Goal: Download file/media

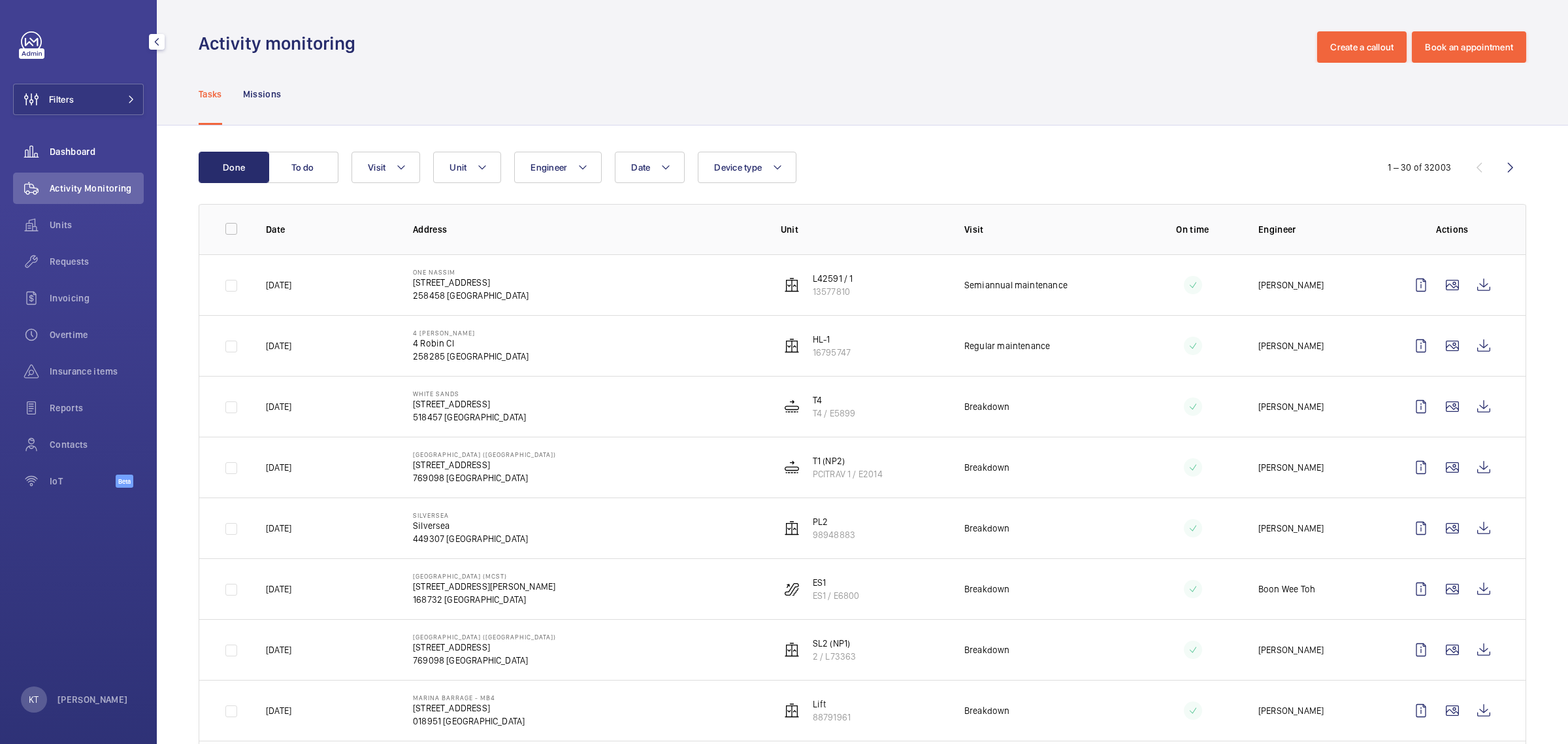
click at [95, 145] on span "Dashboard" at bounding box center [97, 151] width 94 height 13
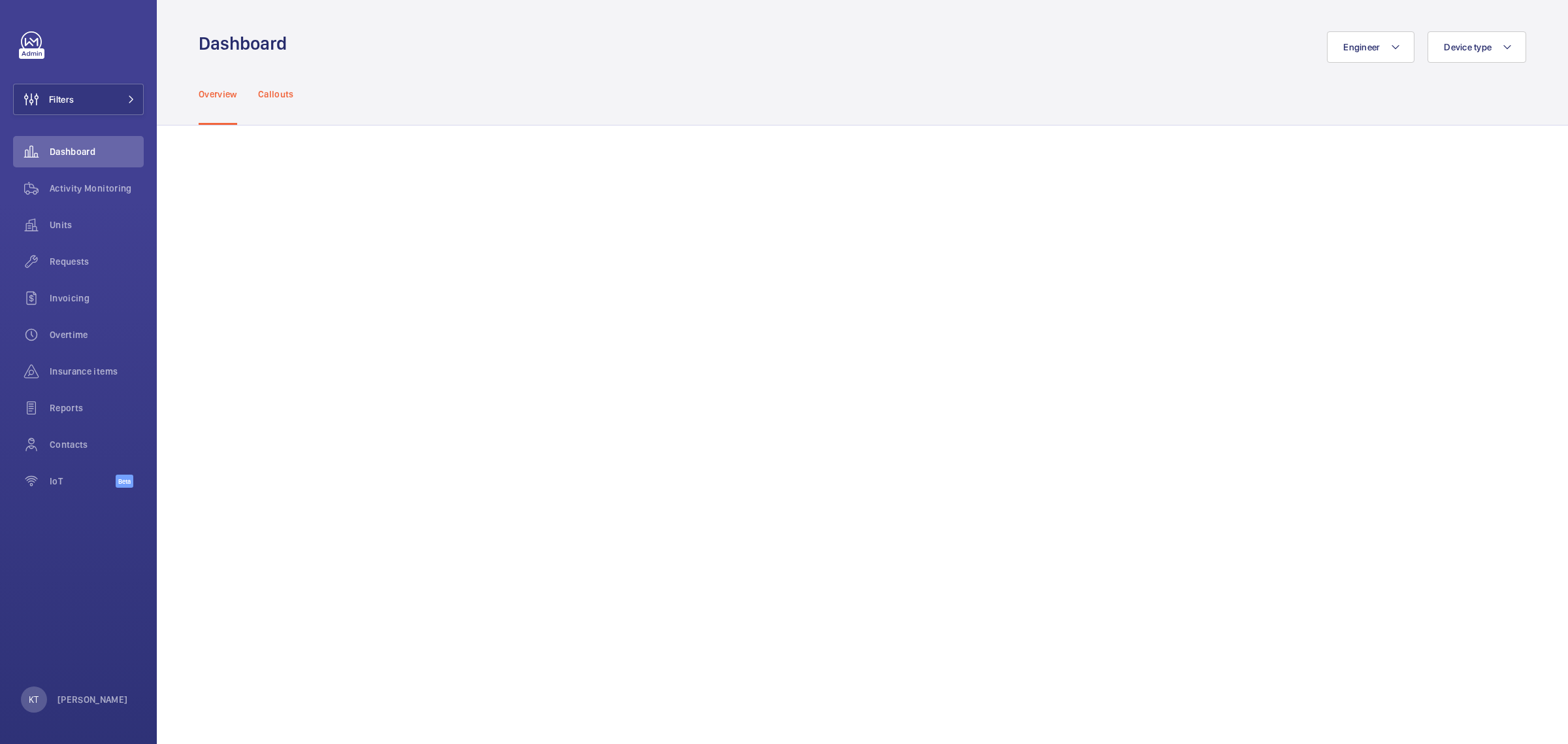
click at [288, 91] on p "Callouts" at bounding box center [276, 94] width 36 height 13
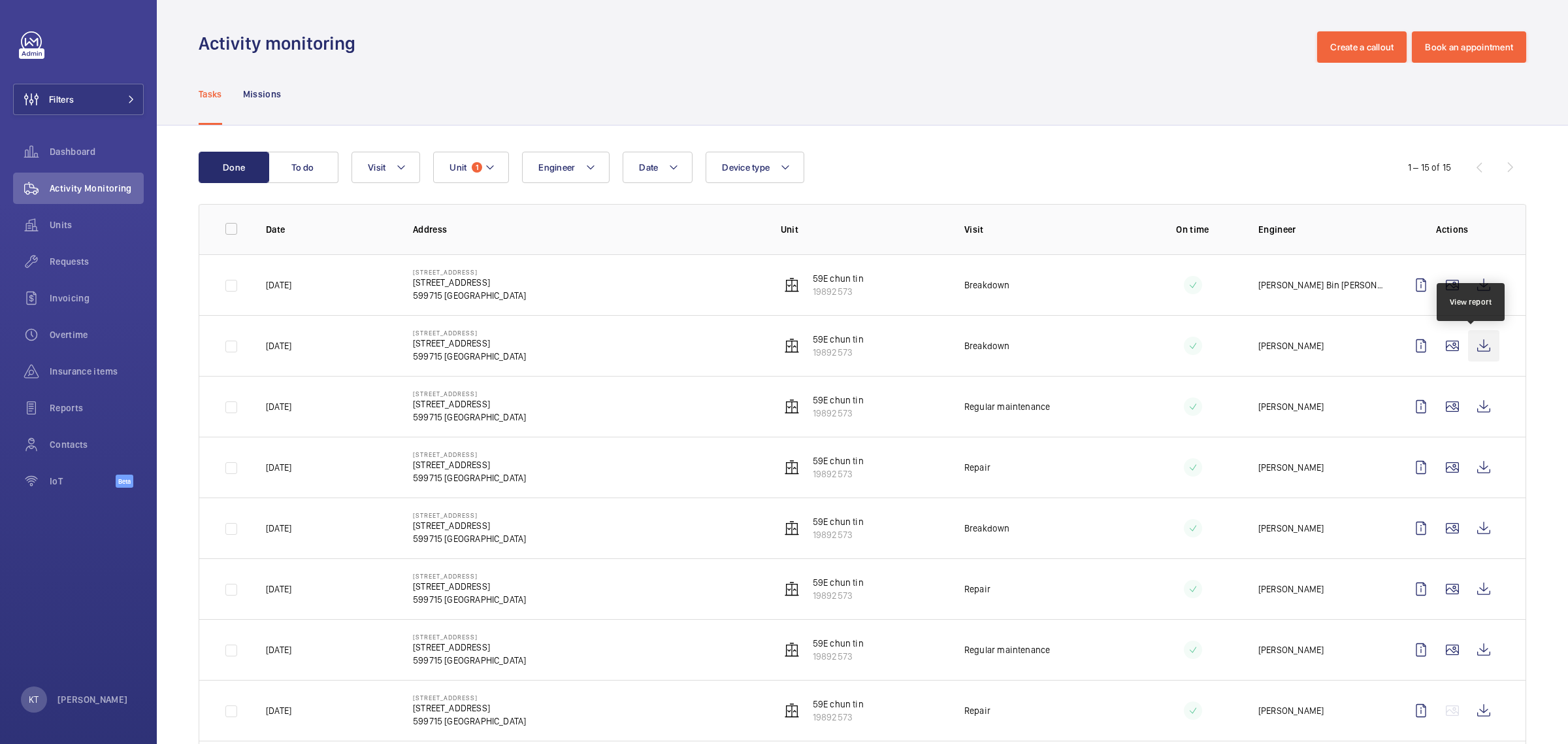
click at [1473, 351] on wm-front-icon-button at bounding box center [1484, 346] width 31 height 31
click at [1470, 282] on wm-front-icon-button at bounding box center [1484, 285] width 31 height 31
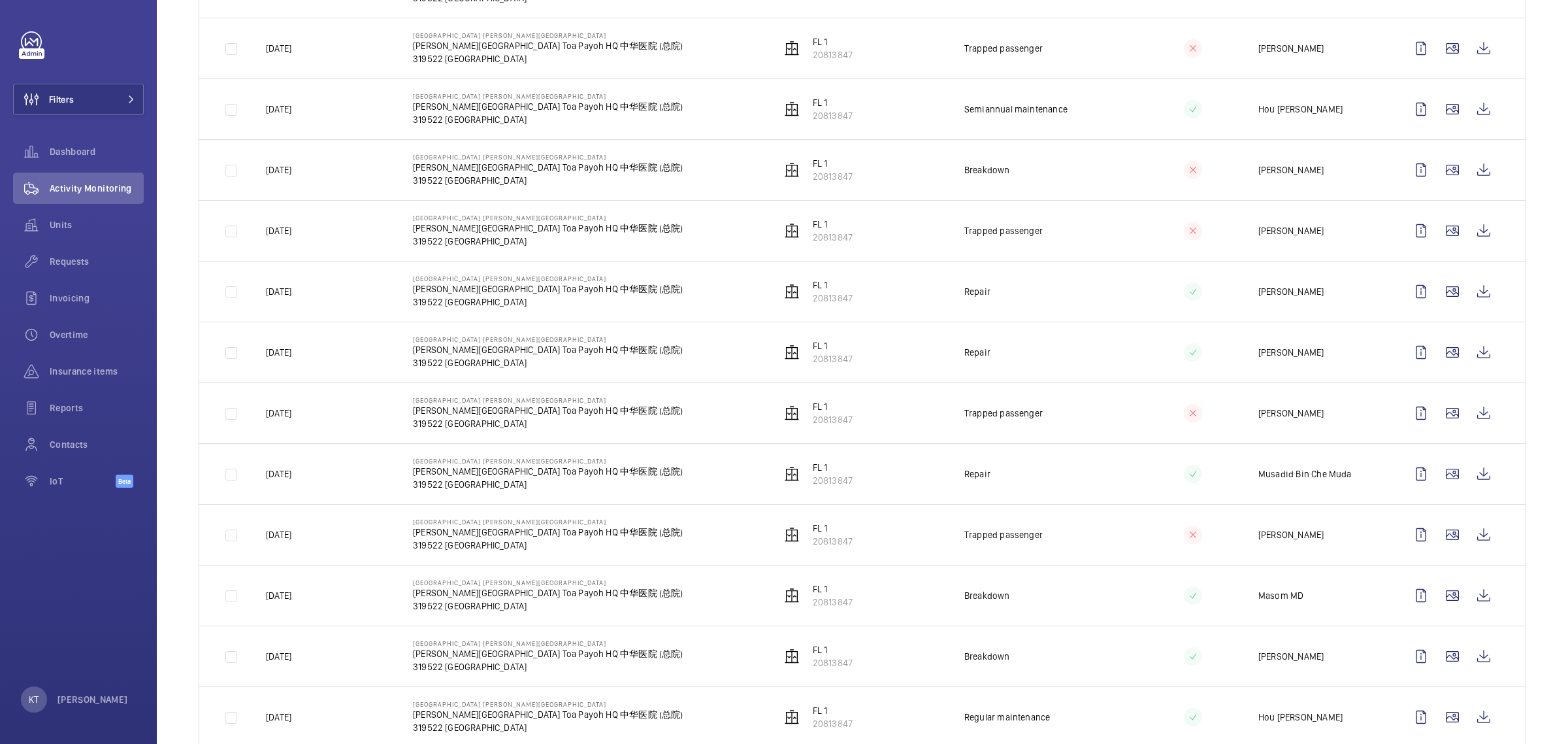
scroll to position [327, 0]
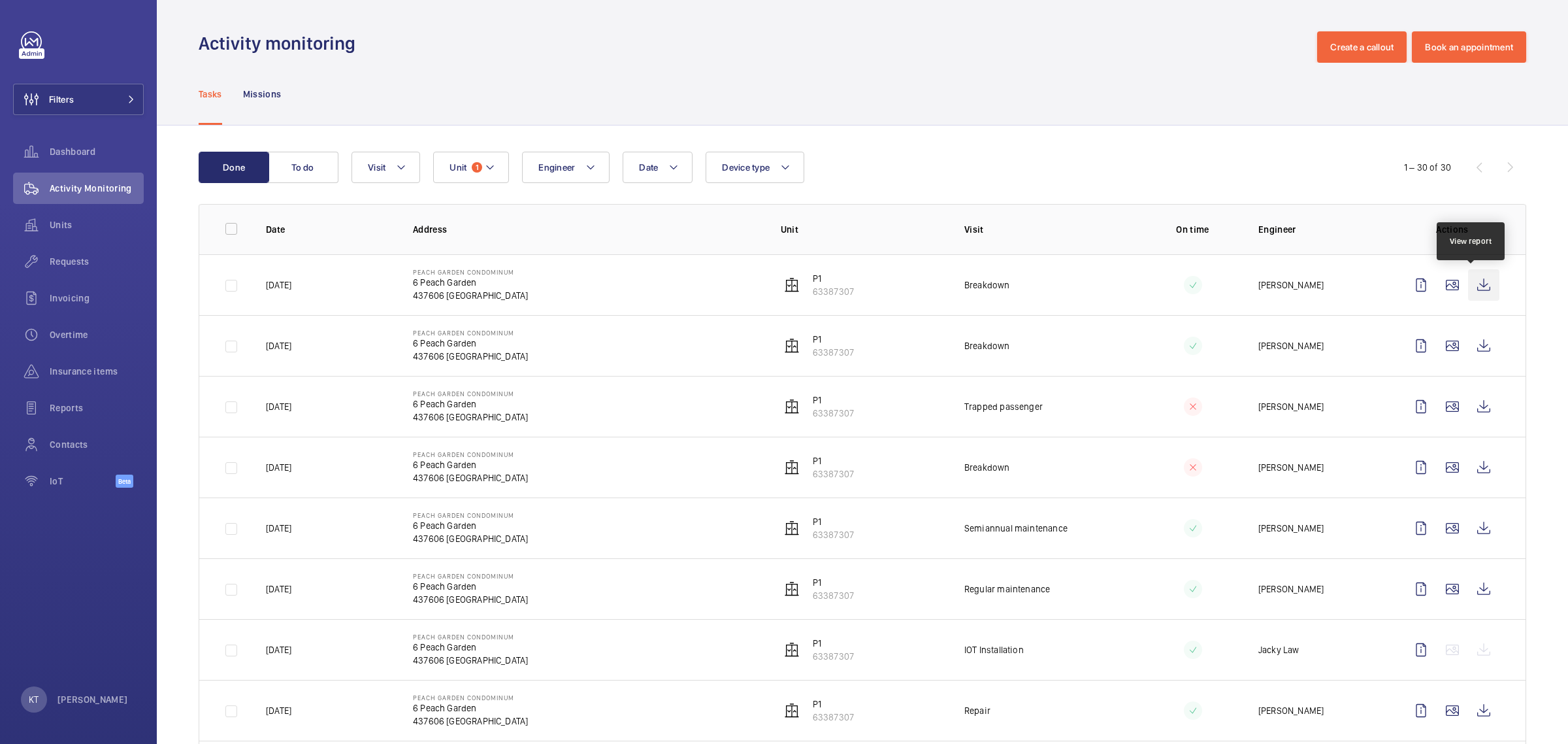
click at [1468, 281] on wm-front-icon-button at bounding box center [1484, 285] width 31 height 31
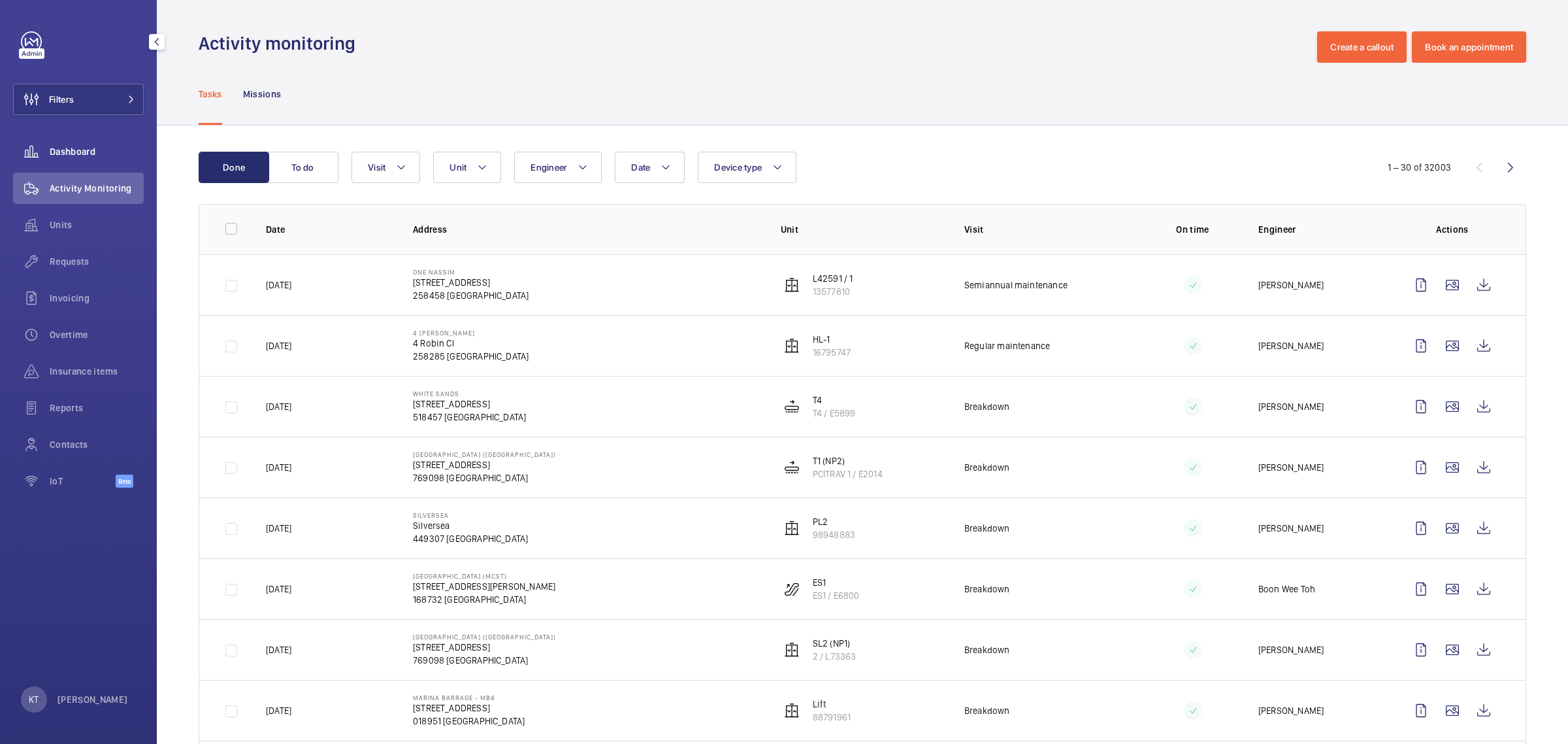
click at [61, 159] on div "Dashboard" at bounding box center [78, 151] width 131 height 31
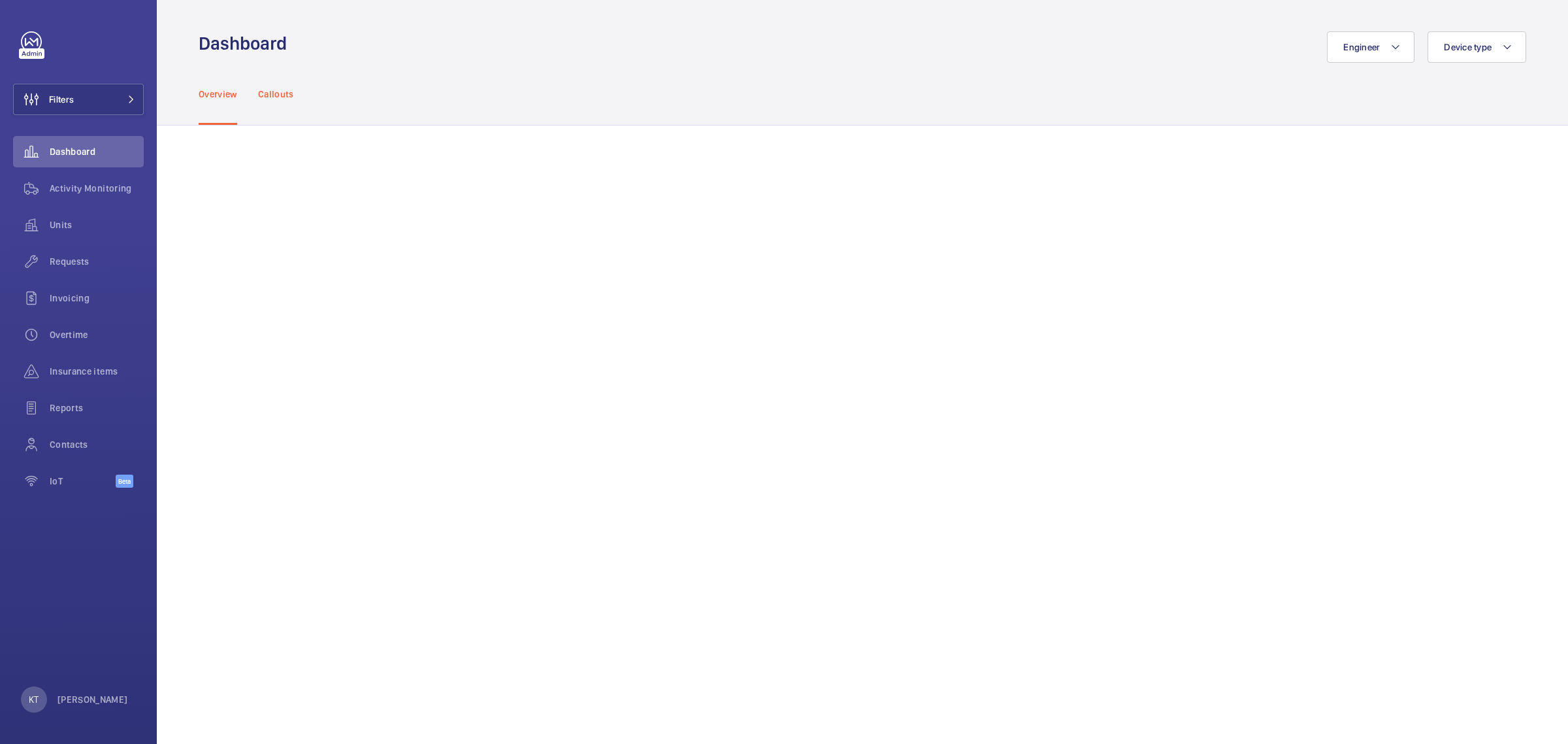
click at [291, 96] on p "Callouts" at bounding box center [276, 94] width 36 height 13
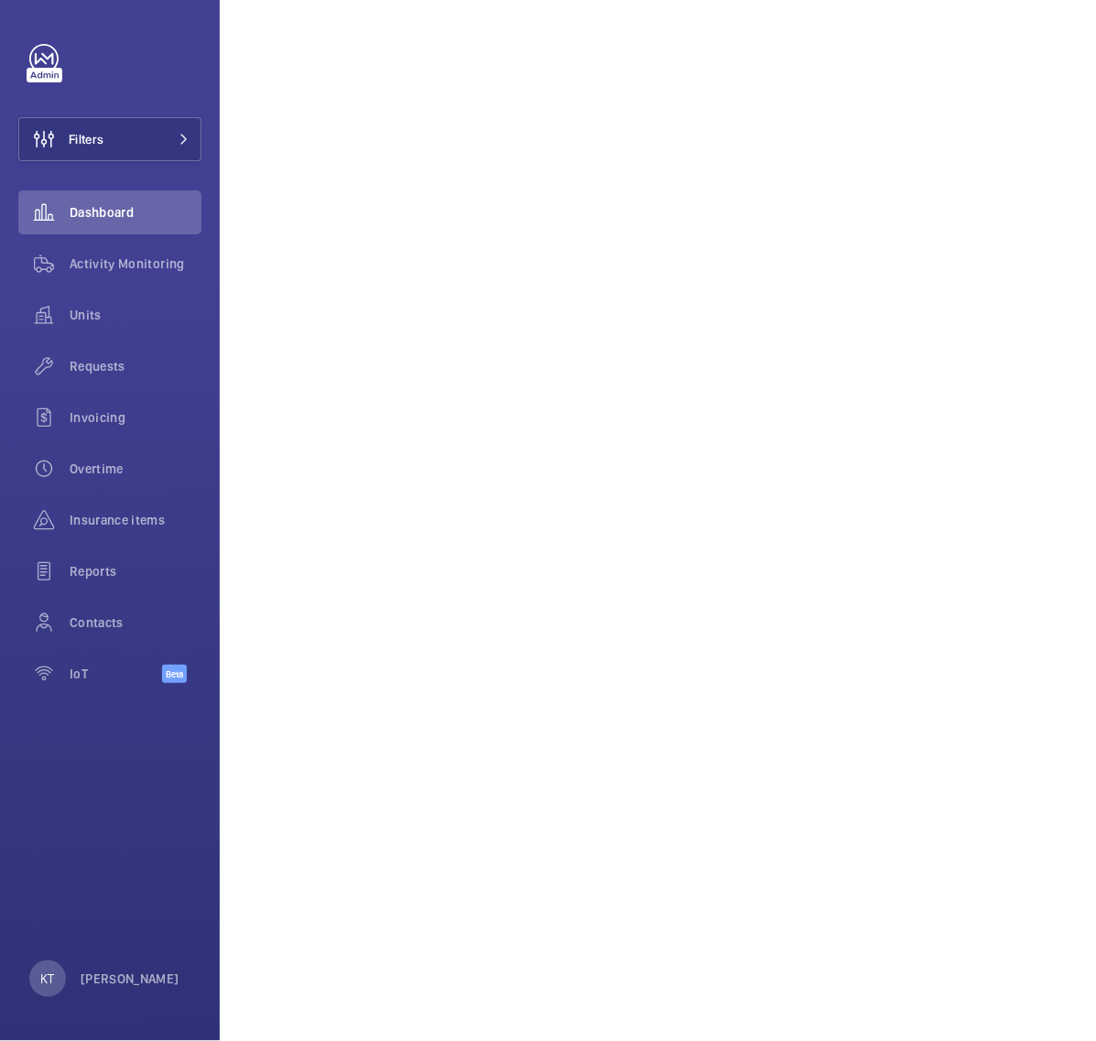
scroll to position [1653, 0]
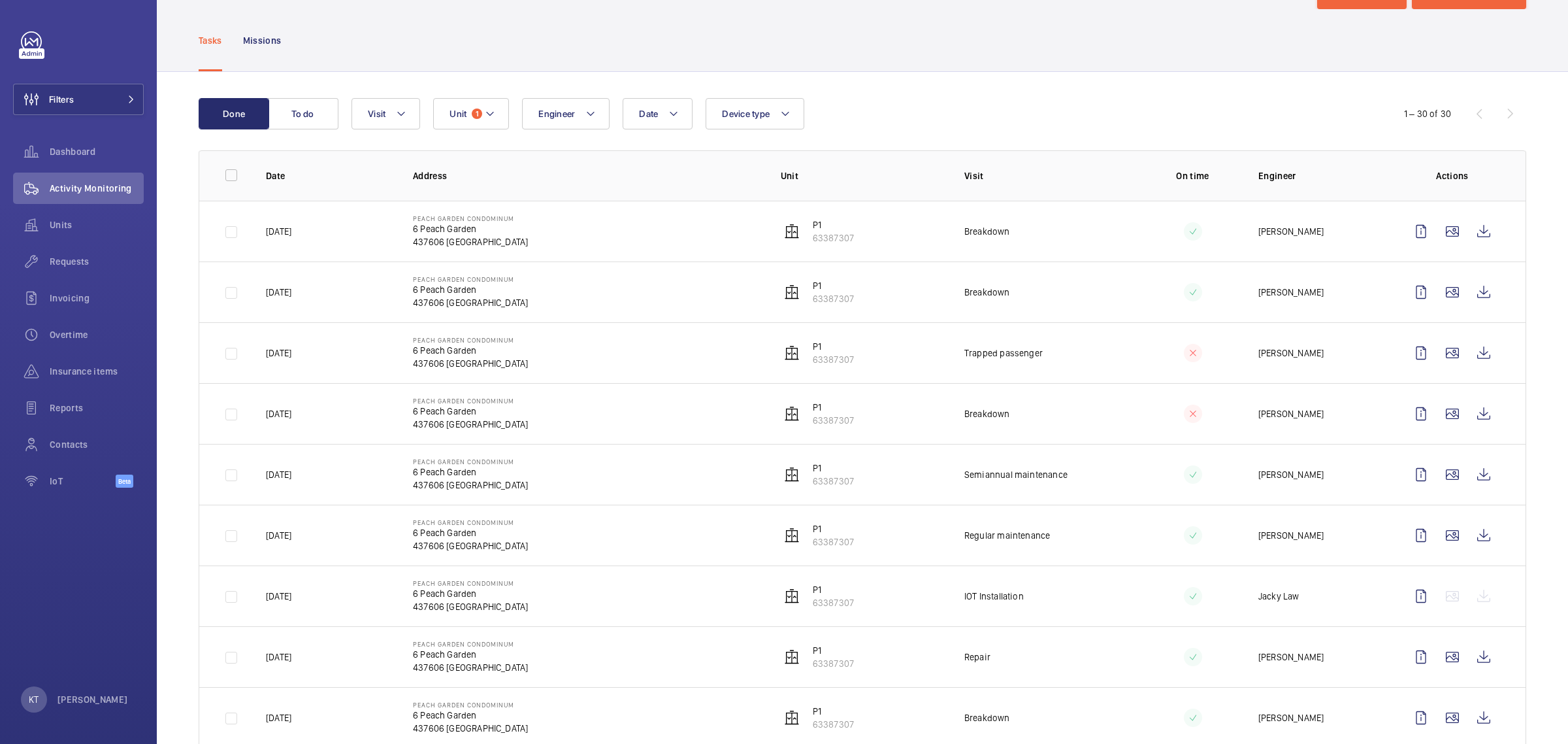
scroll to position [81, 0]
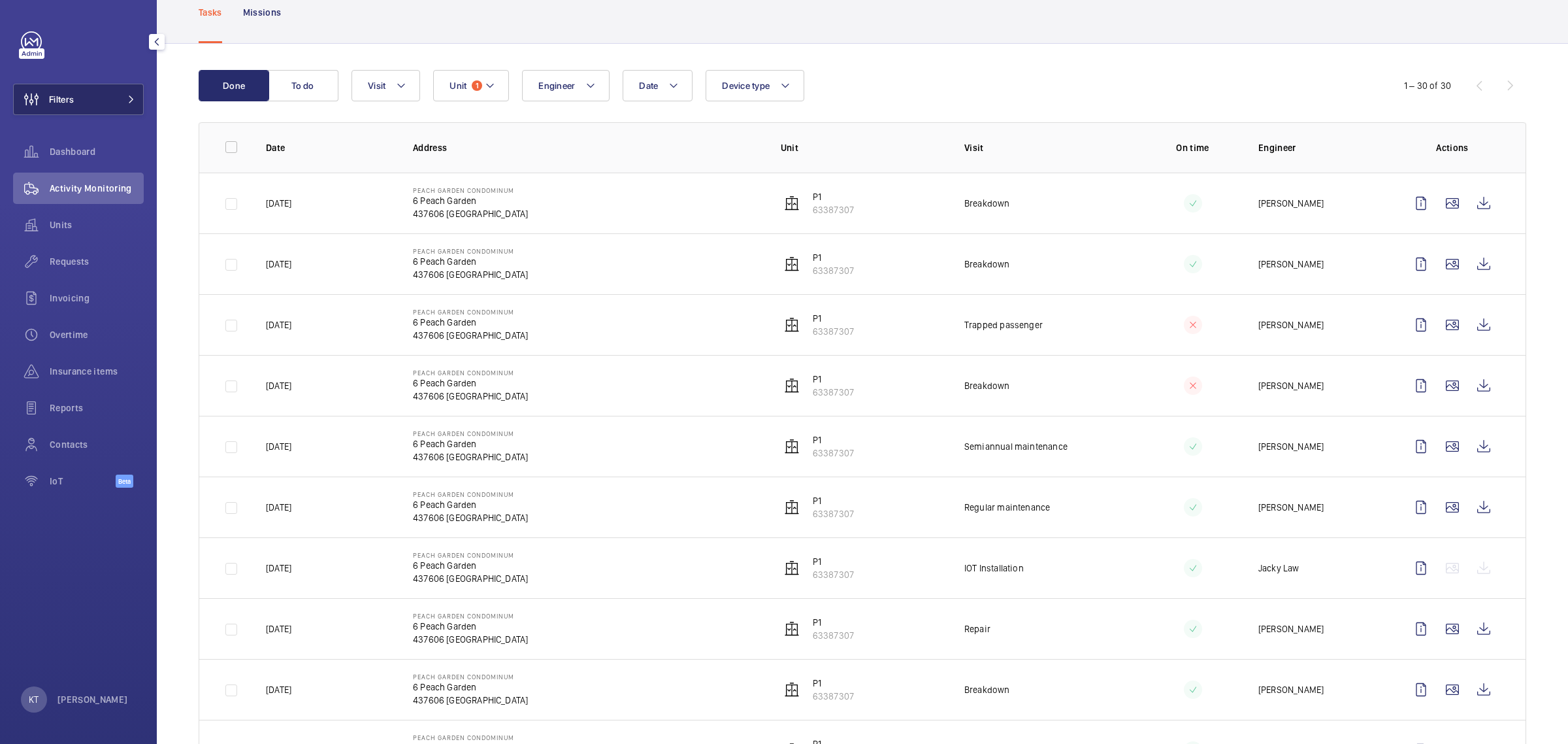
click at [85, 106] on button "Filters" at bounding box center [78, 99] width 131 height 31
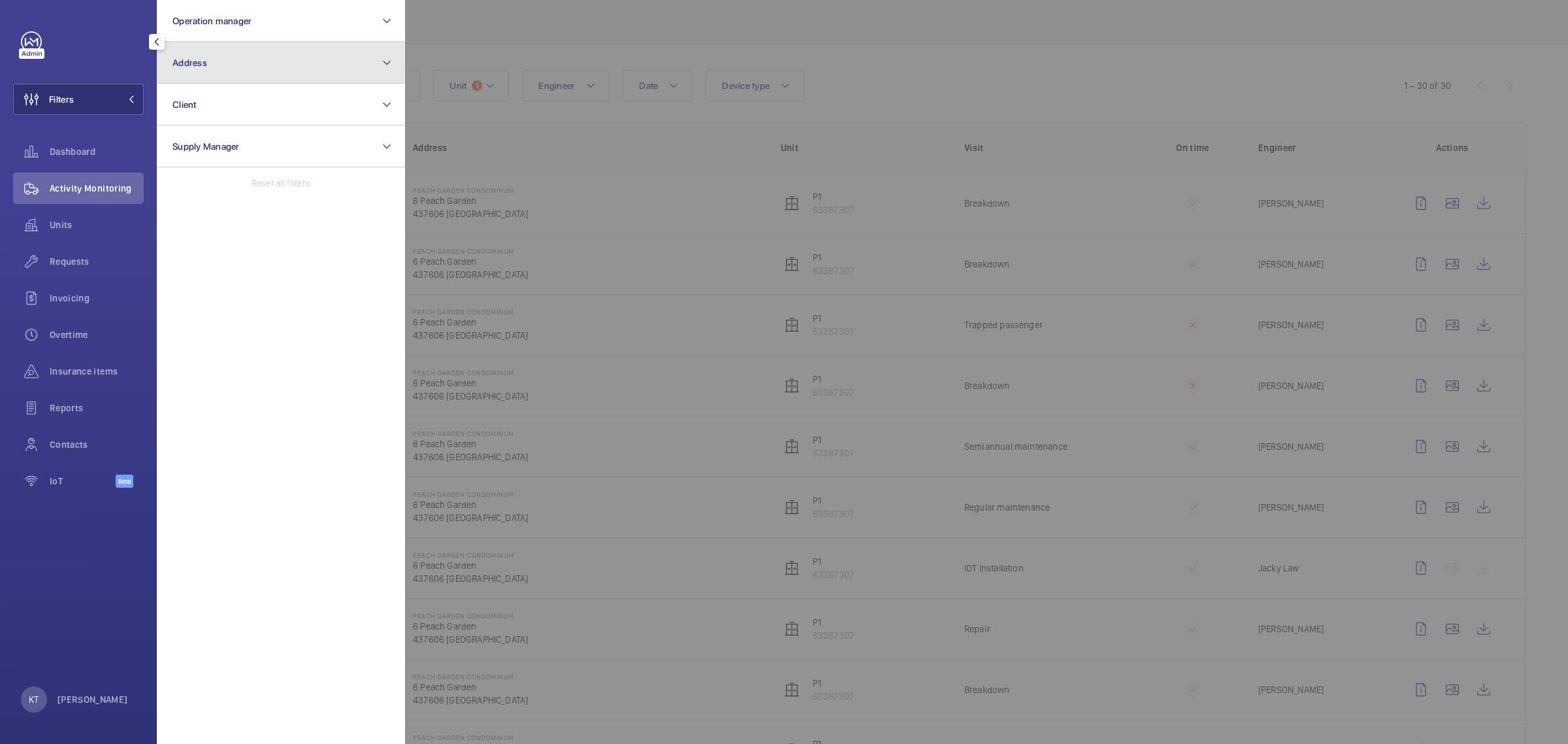
click at [222, 58] on button "Address" at bounding box center [281, 63] width 248 height 42
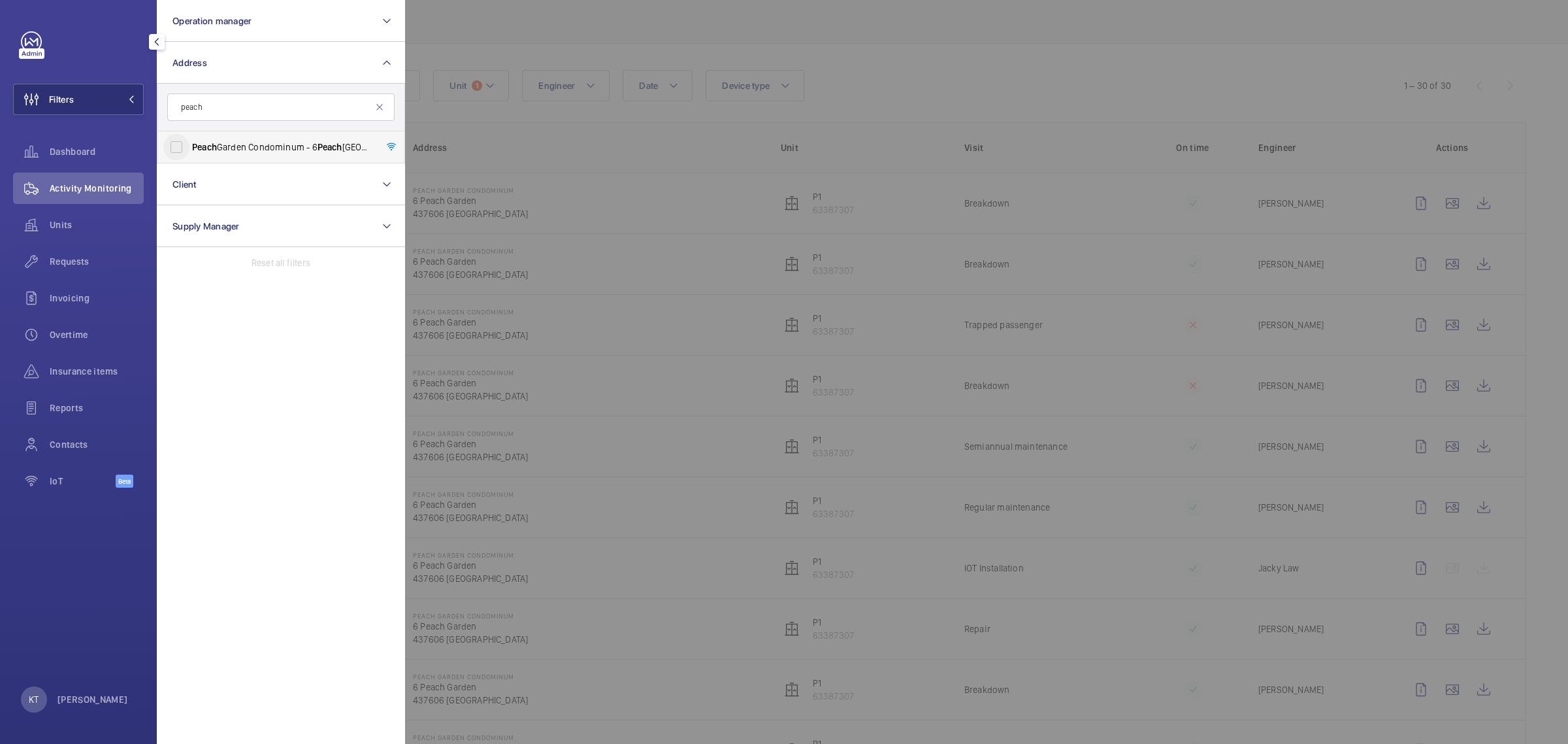
type input "peach"
click at [167, 141] on input "Peach Garden Condominum - 6 Peach Garden, SINGAPORE 437606" at bounding box center [176, 147] width 26 height 26
checkbox input "true"
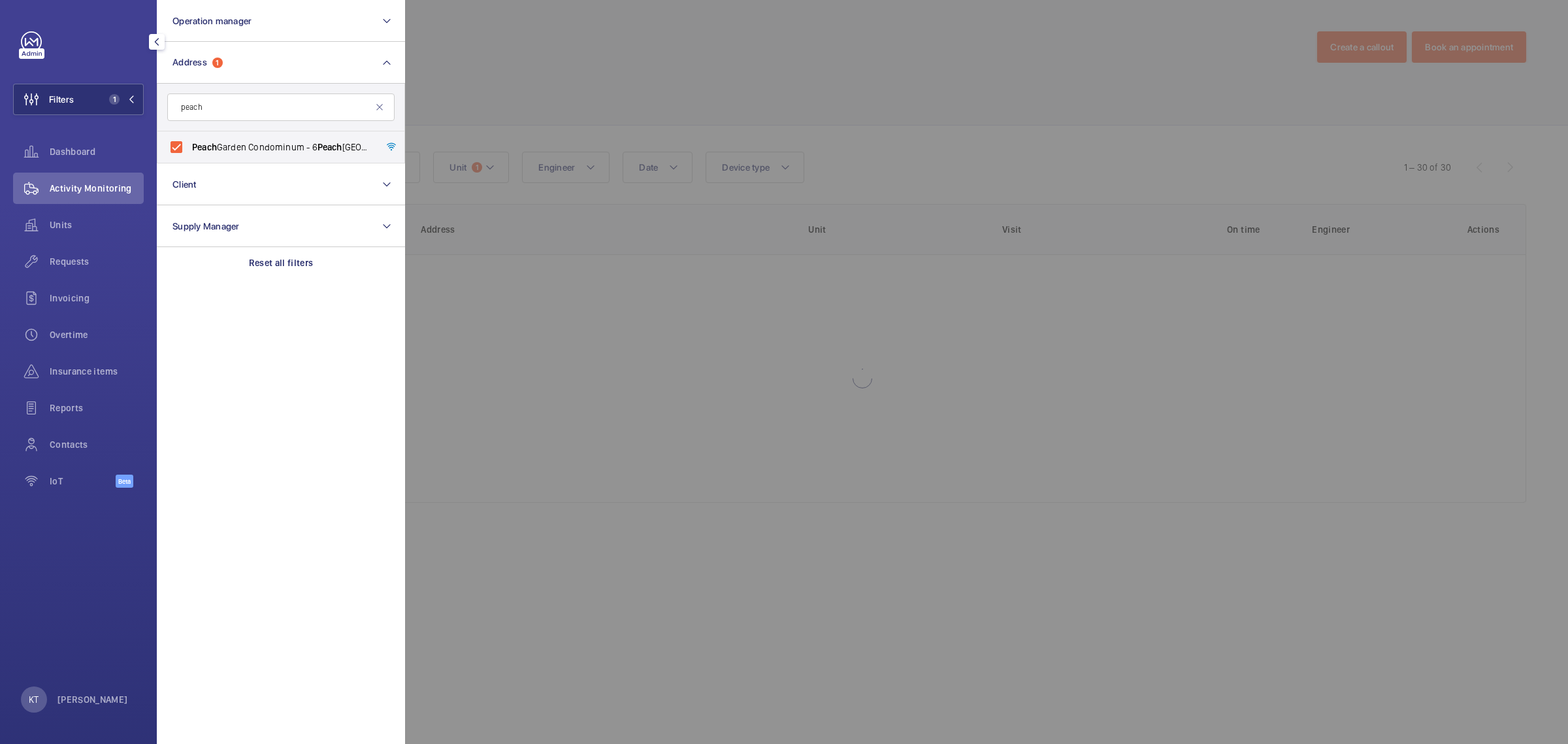
click at [699, 103] on div at bounding box center [1189, 372] width 1568 height 744
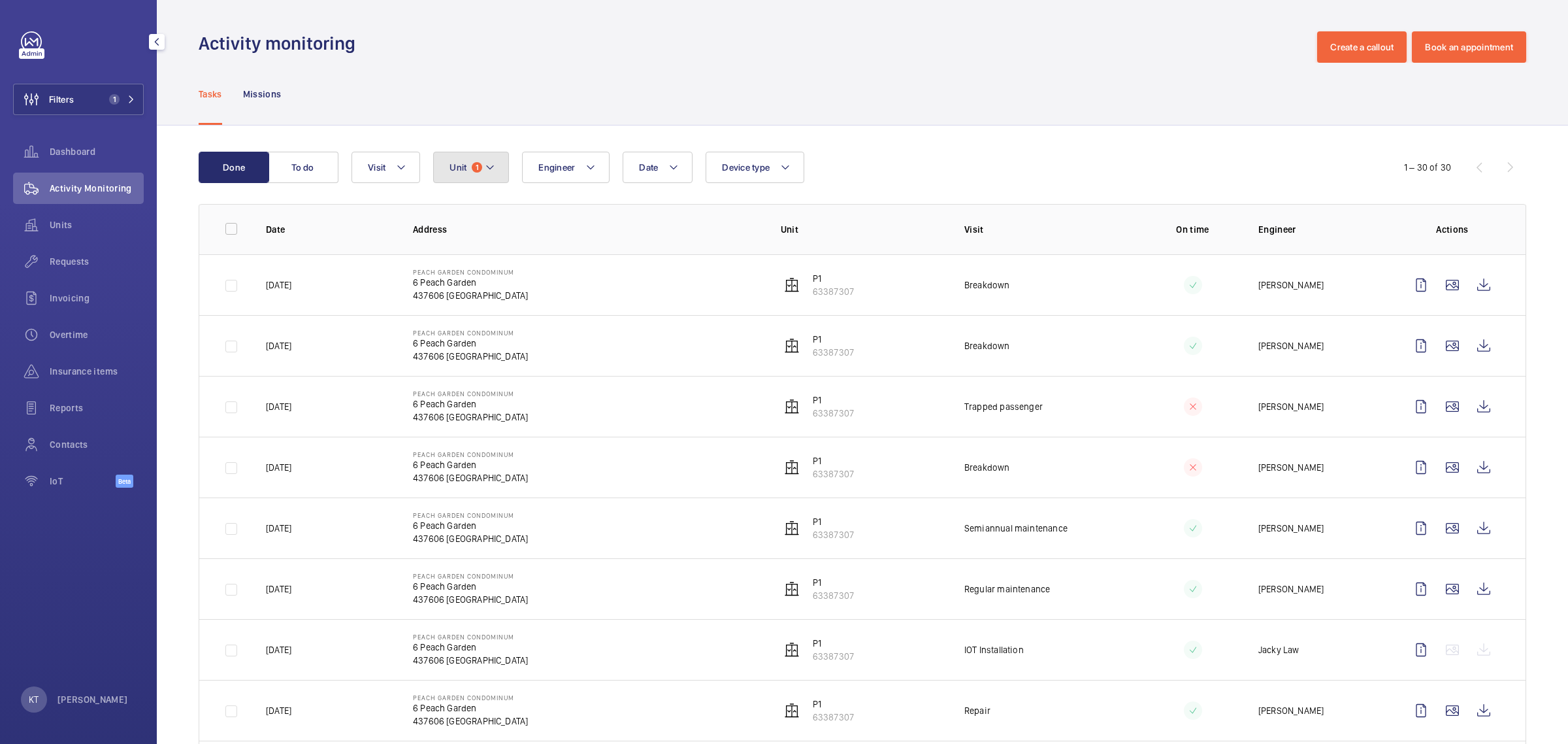
click at [475, 164] on span "1" at bounding box center [477, 167] width 11 height 11
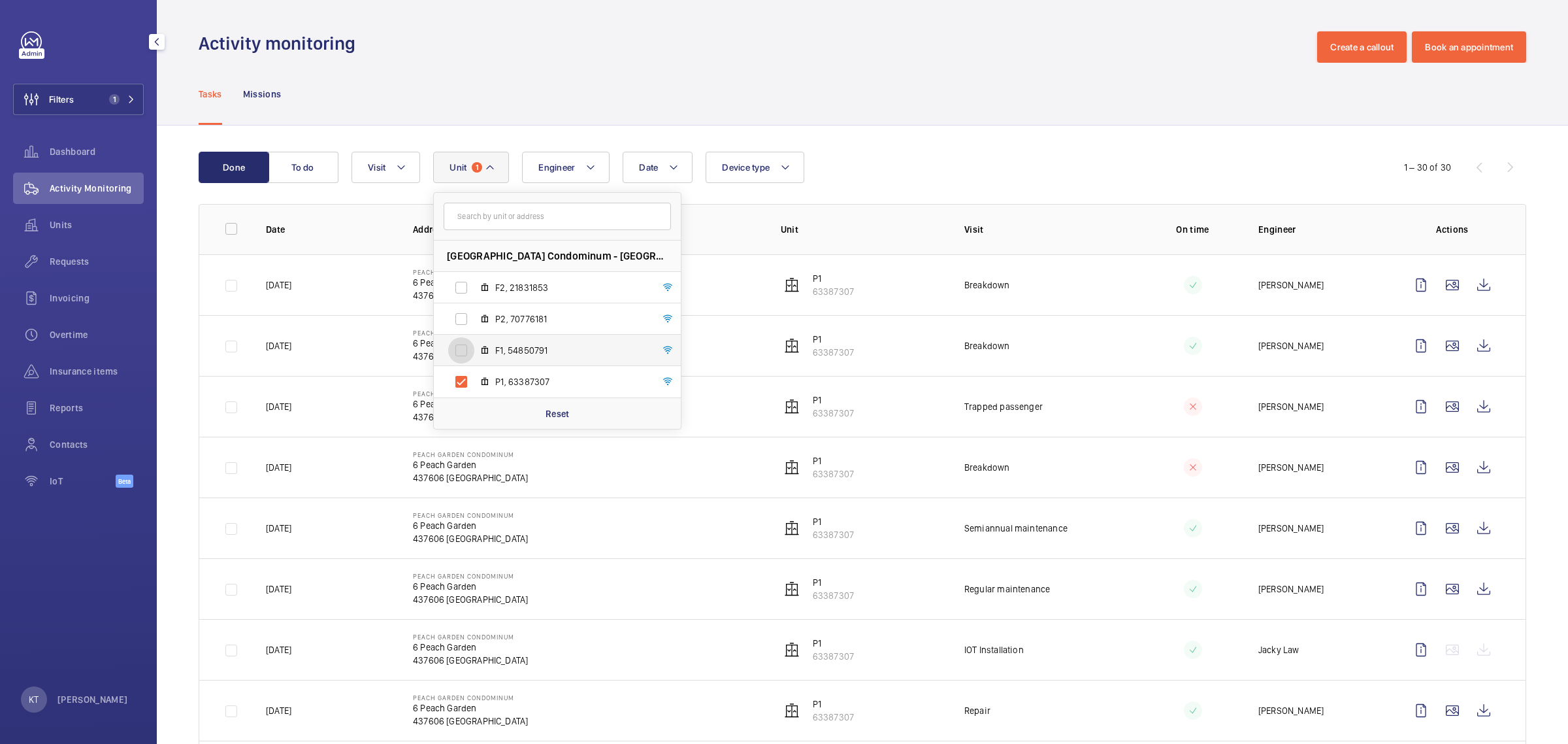
click at [459, 353] on input "F1, 54850791" at bounding box center [461, 350] width 26 height 26
checkbox input "true"
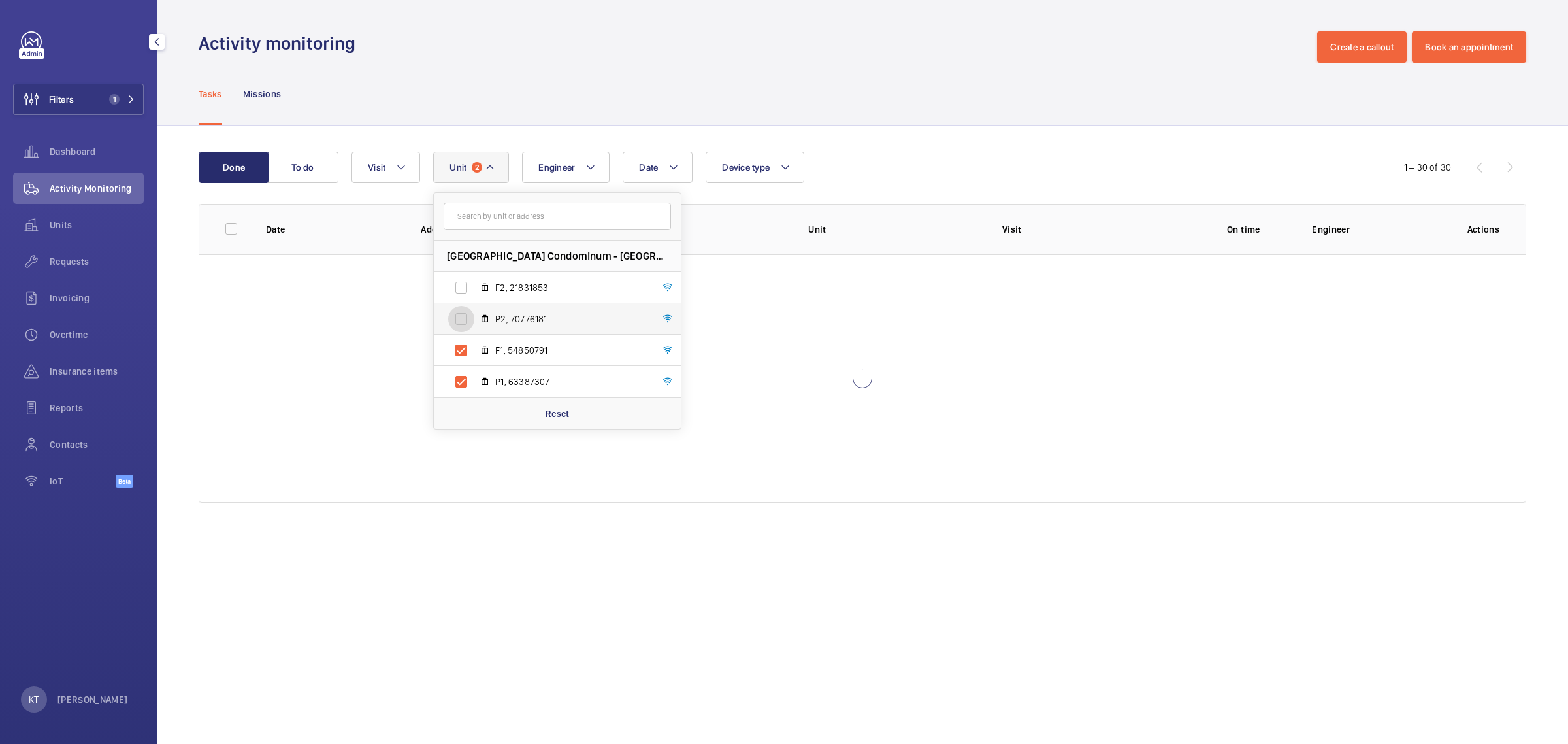
click at [456, 322] on input "P2, 70776181" at bounding box center [461, 318] width 26 height 26
checkbox input "true"
click at [459, 291] on input "F2, 21831853" at bounding box center [461, 287] width 26 height 26
checkbox input "true"
click at [891, 92] on div "Tasks Missions" at bounding box center [862, 94] width 1327 height 62
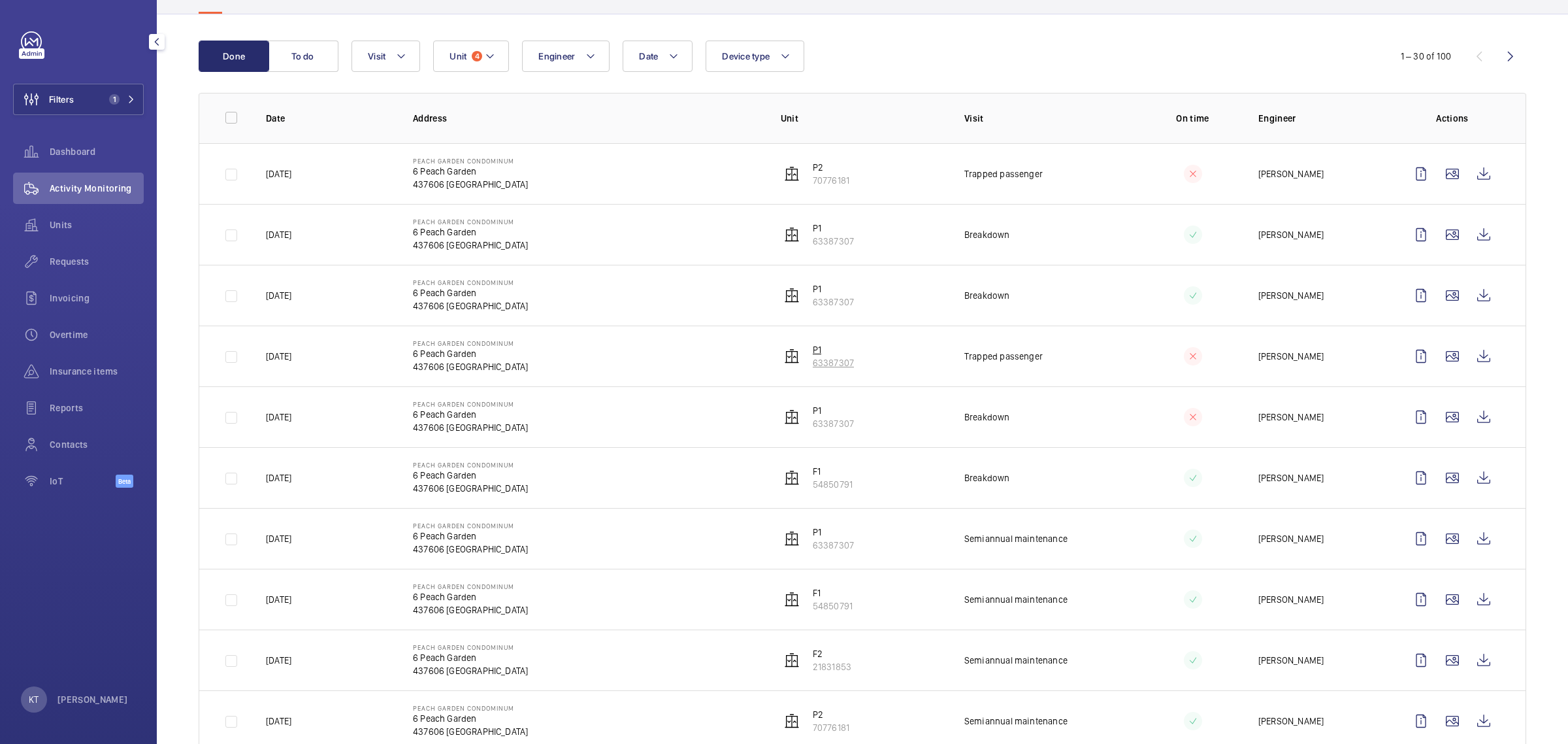
scroll to position [81, 0]
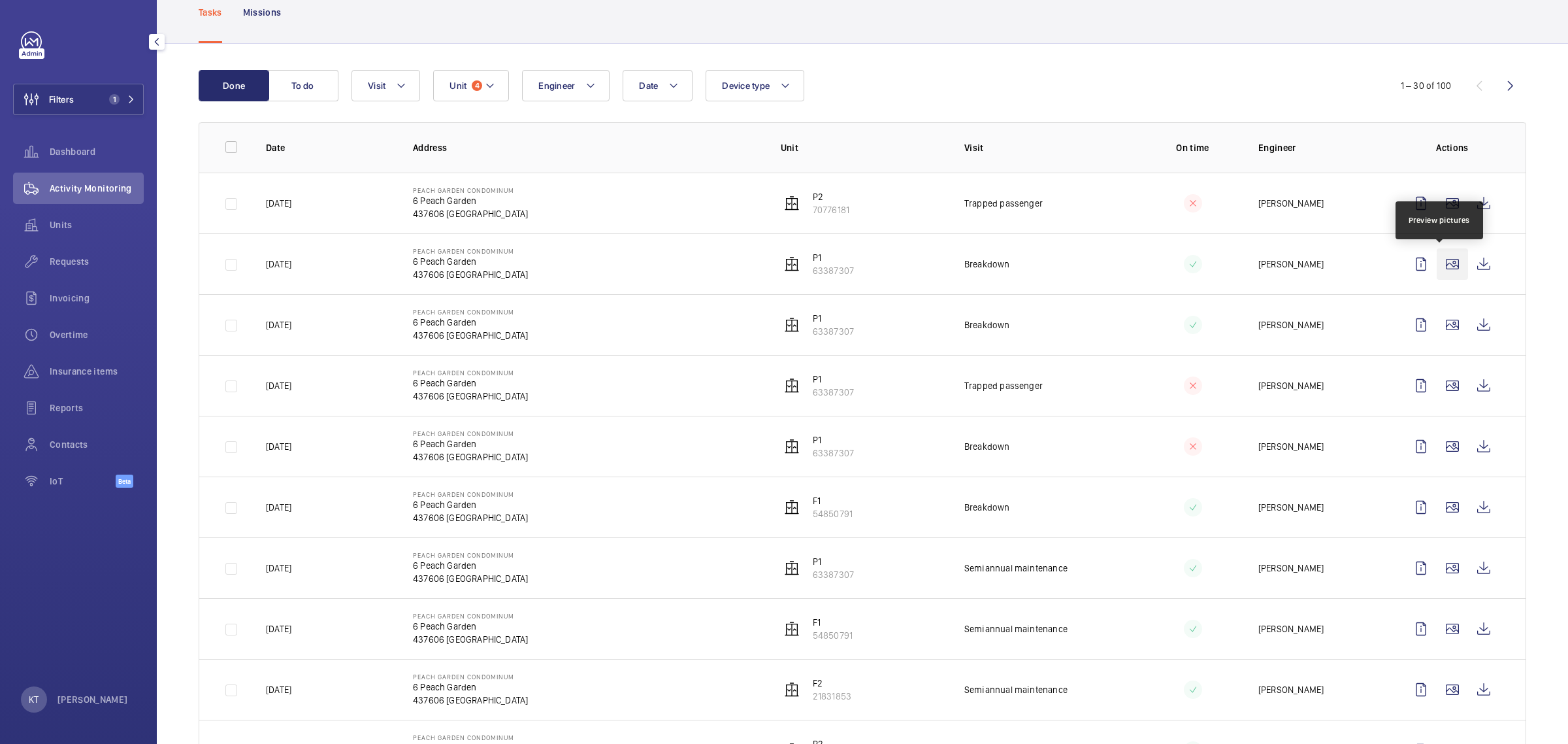
click at [1437, 262] on wm-front-icon-button at bounding box center [1452, 264] width 31 height 31
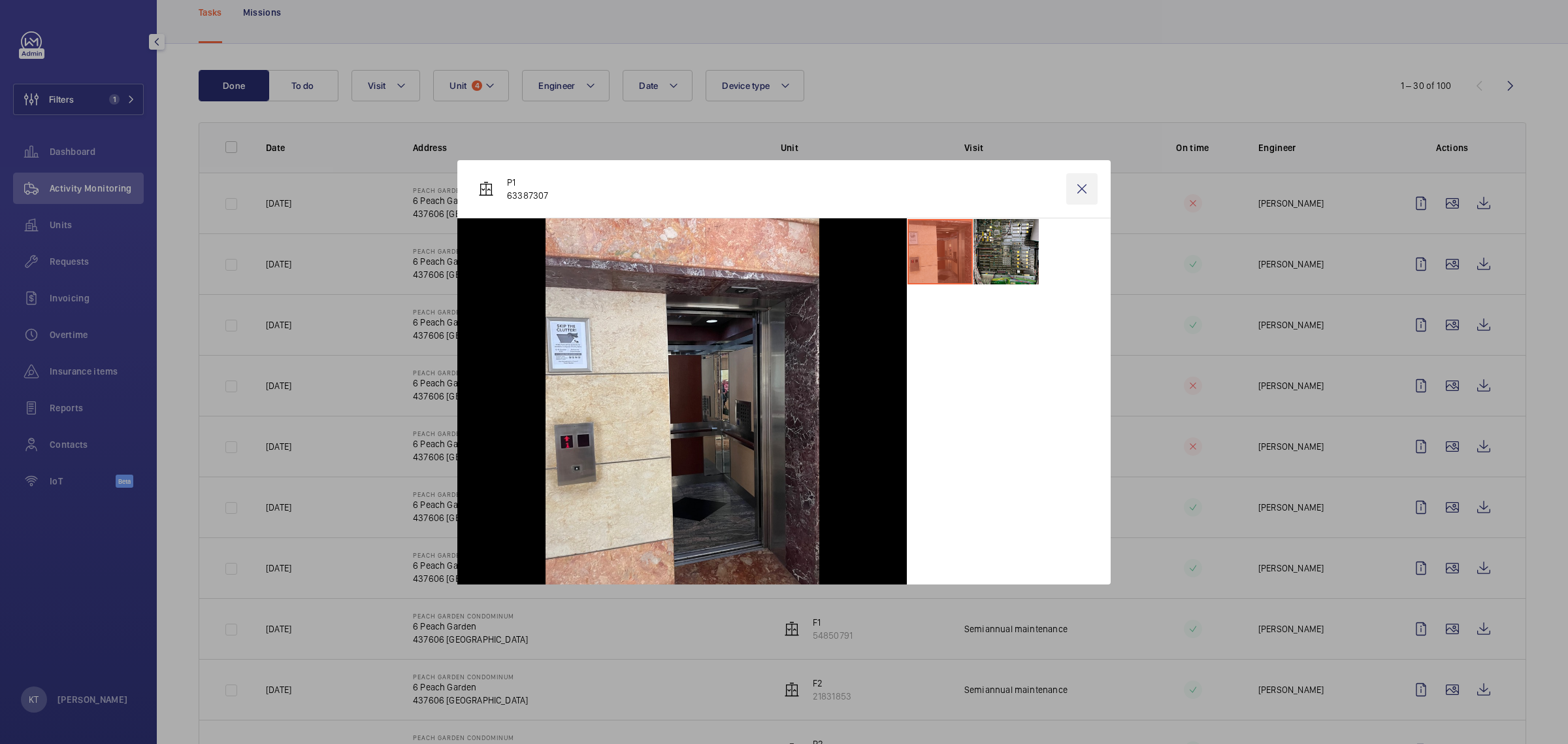
click at [1073, 184] on wm-front-icon-button at bounding box center [1082, 189] width 31 height 31
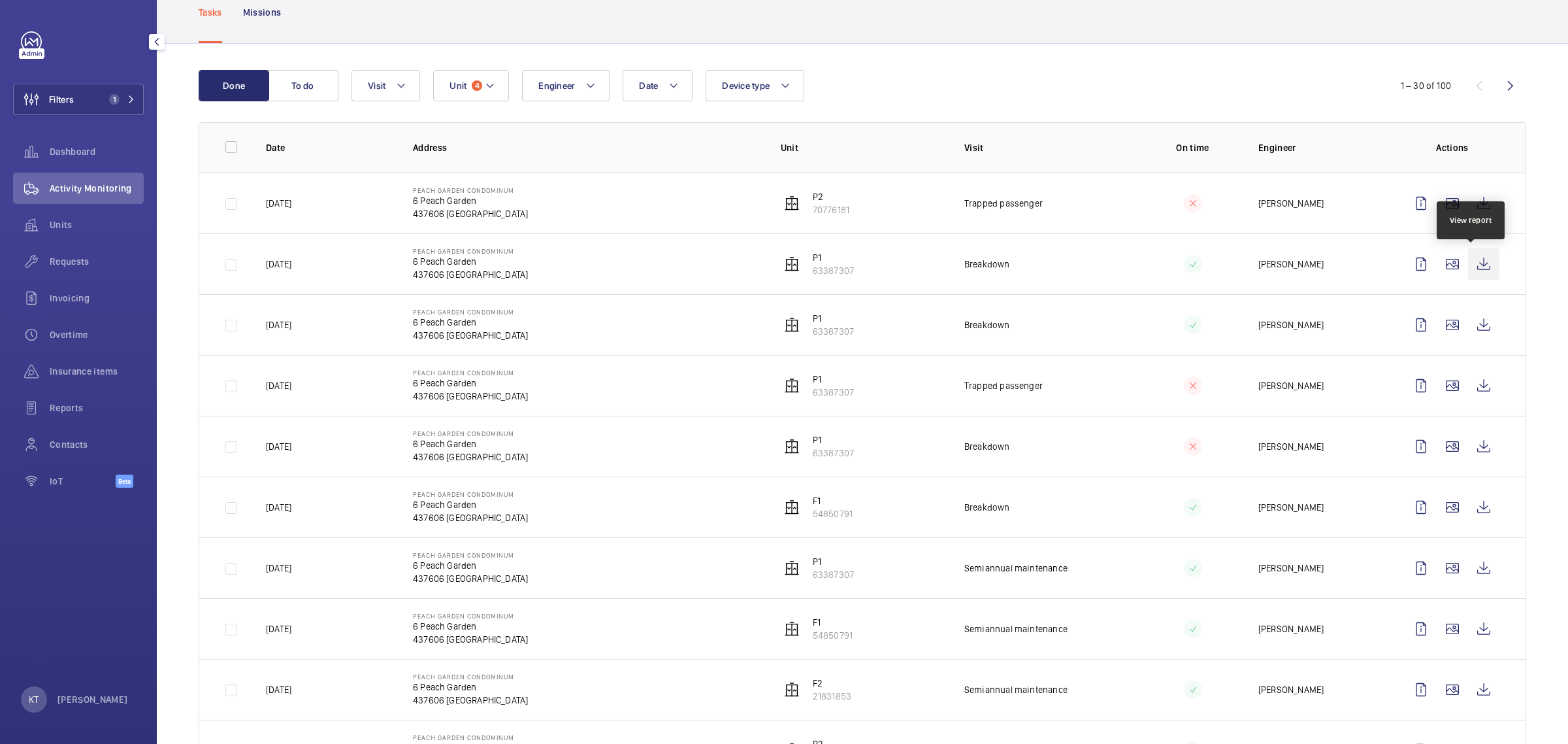
click at [1471, 278] on wm-front-icon-button at bounding box center [1484, 264] width 31 height 31
click at [1468, 328] on wm-front-icon-button at bounding box center [1484, 325] width 31 height 31
click at [1468, 387] on wm-front-icon-button at bounding box center [1484, 386] width 31 height 31
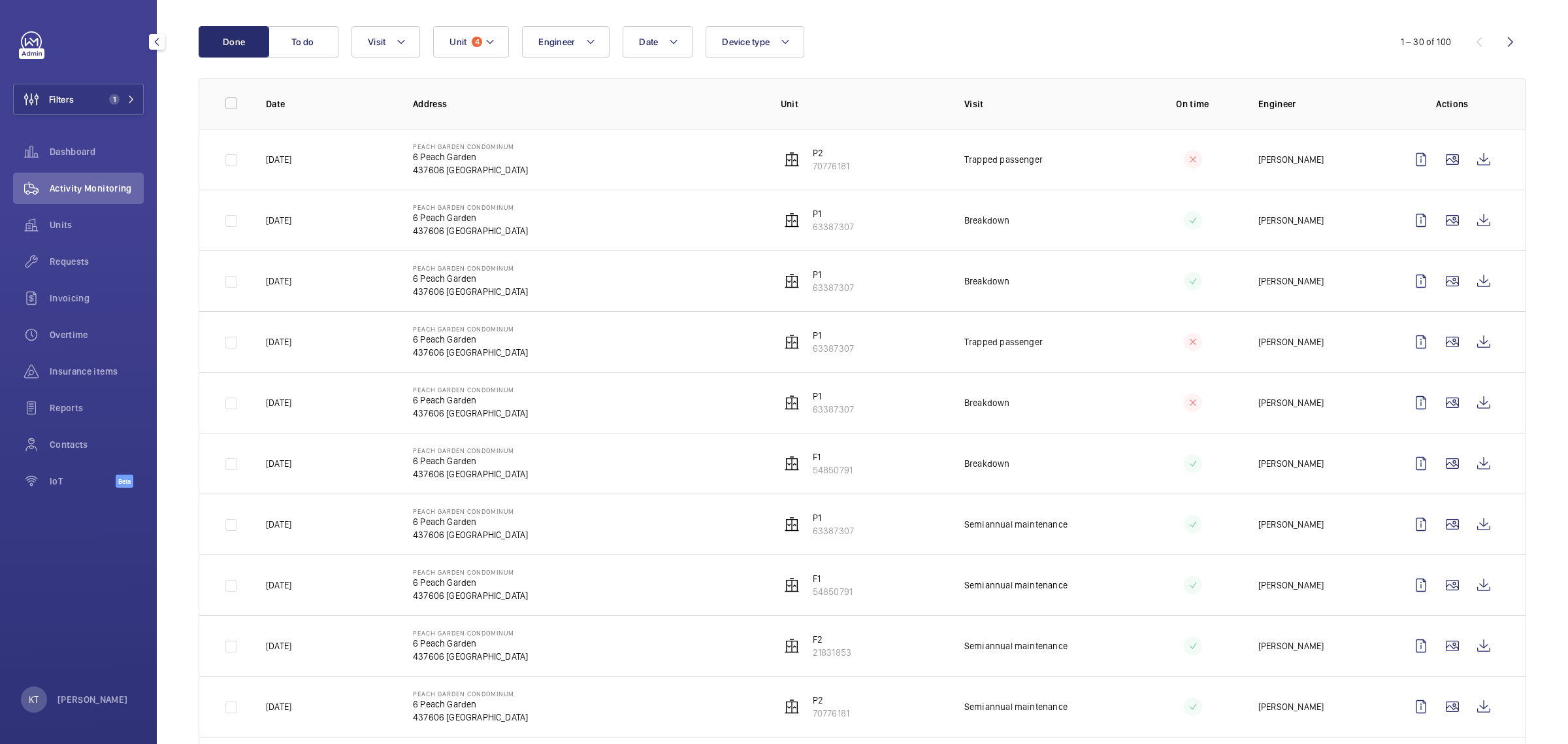
scroll to position [164, 0]
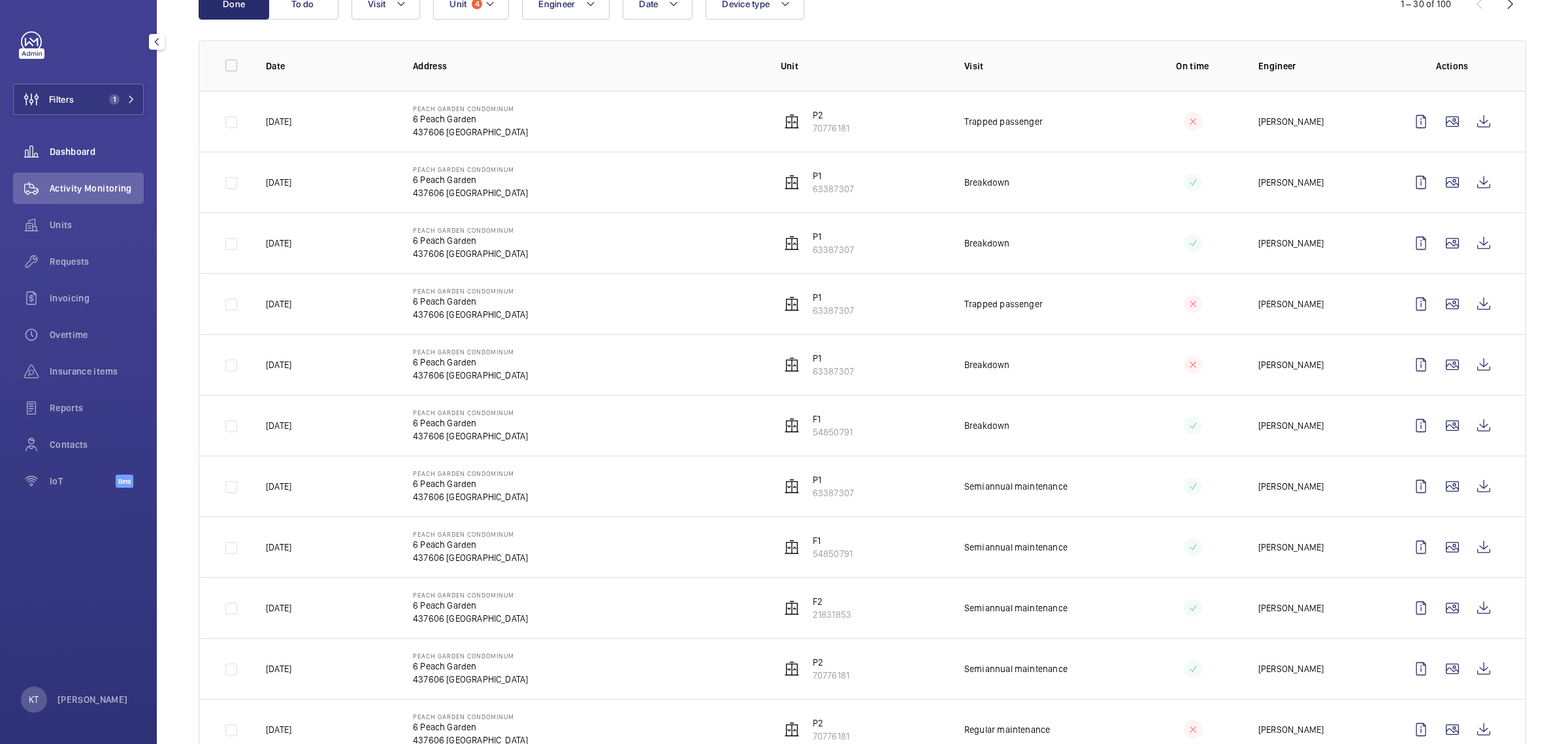
click at [60, 158] on span "Dashboard" at bounding box center [97, 151] width 94 height 13
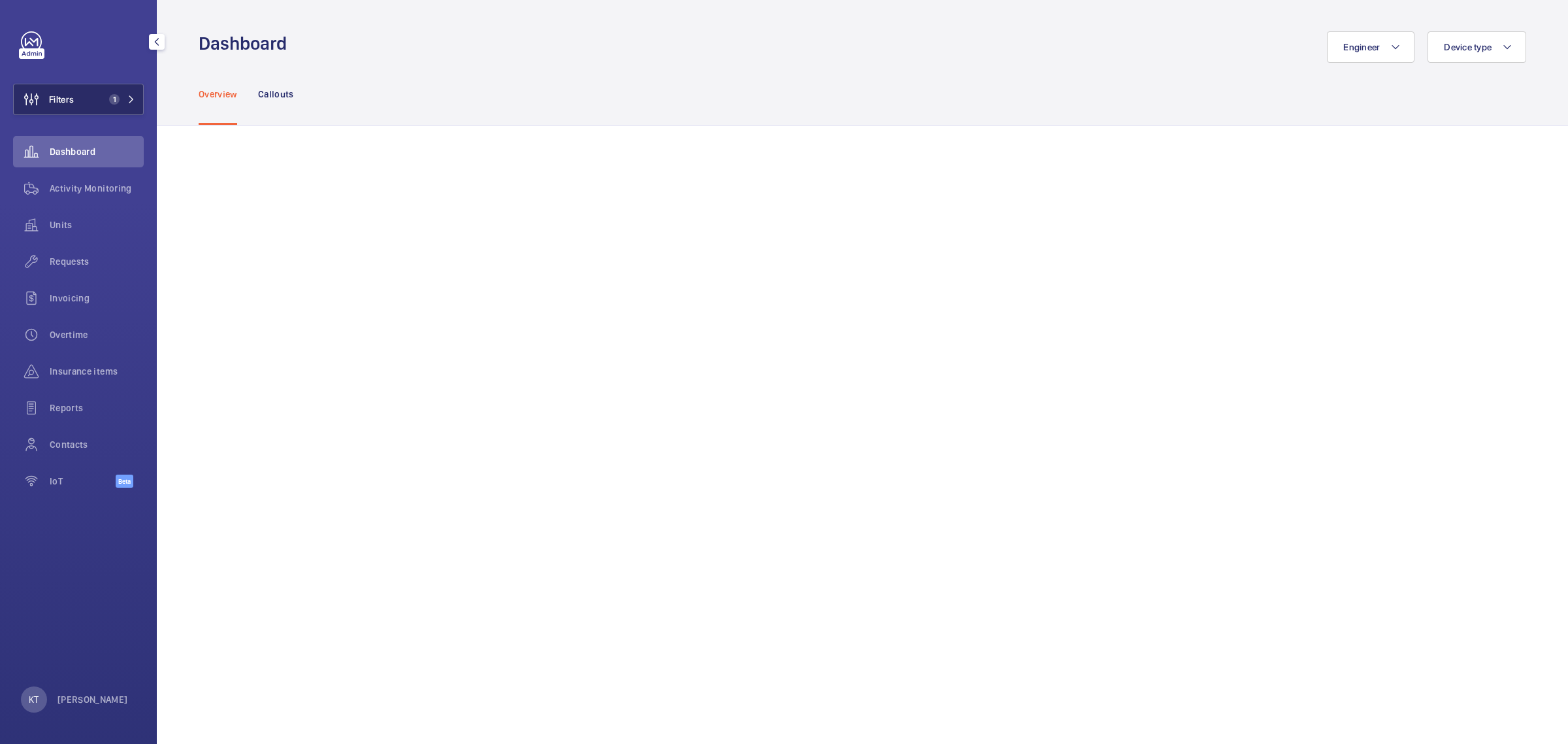
click at [77, 104] on button "Filters 1" at bounding box center [78, 99] width 131 height 31
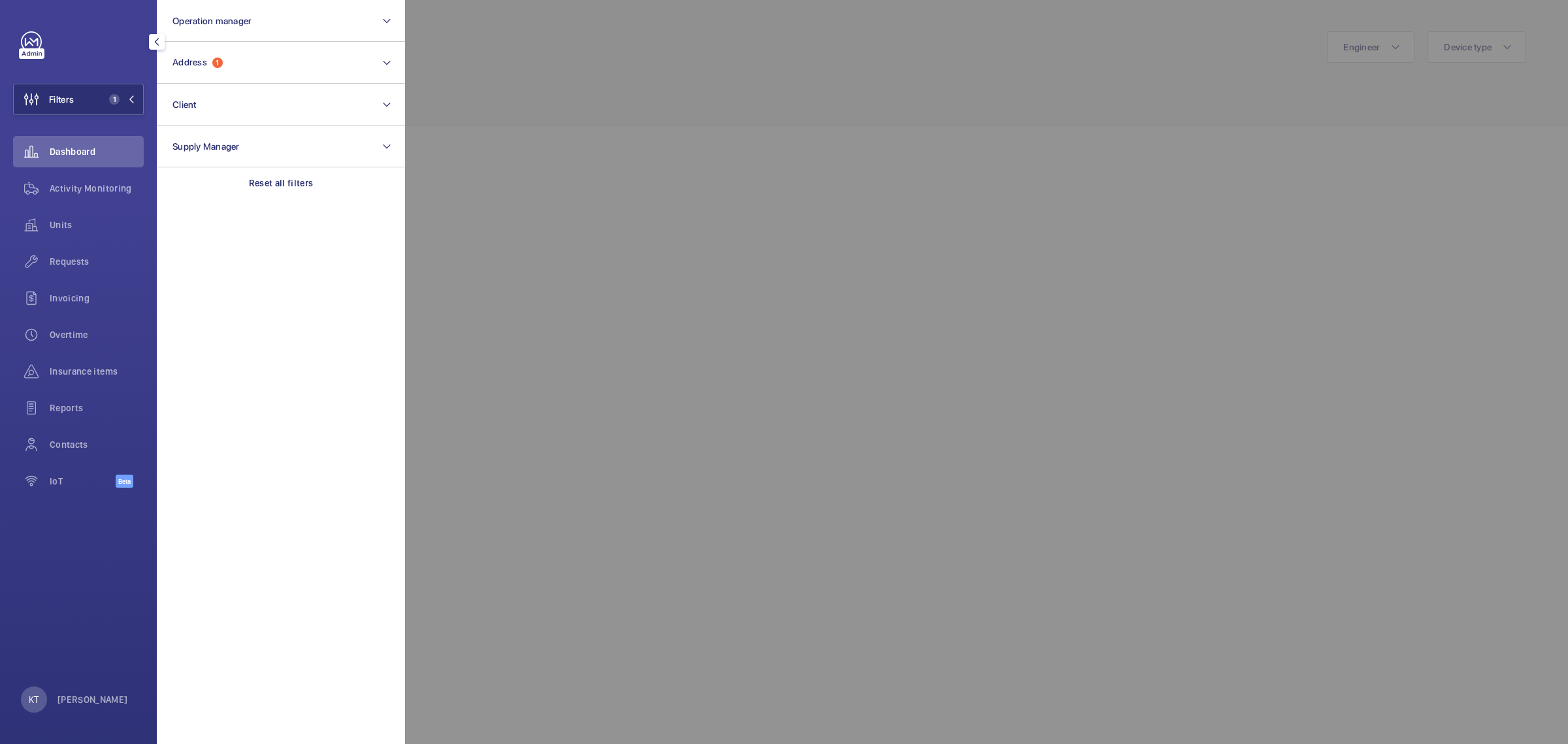
click at [618, 56] on div at bounding box center [1189, 372] width 1568 height 744
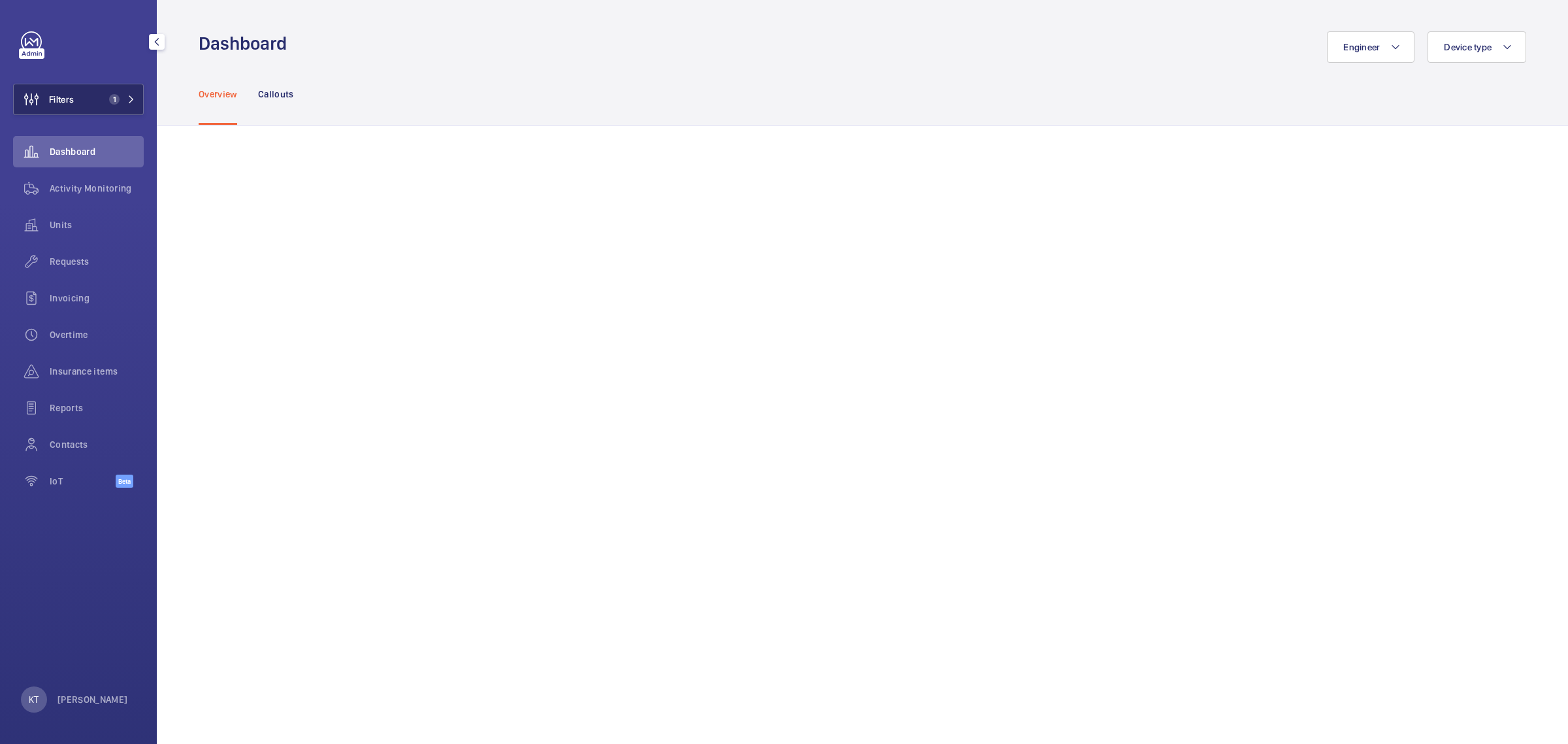
click at [126, 91] on button "Filters 1" at bounding box center [78, 99] width 131 height 31
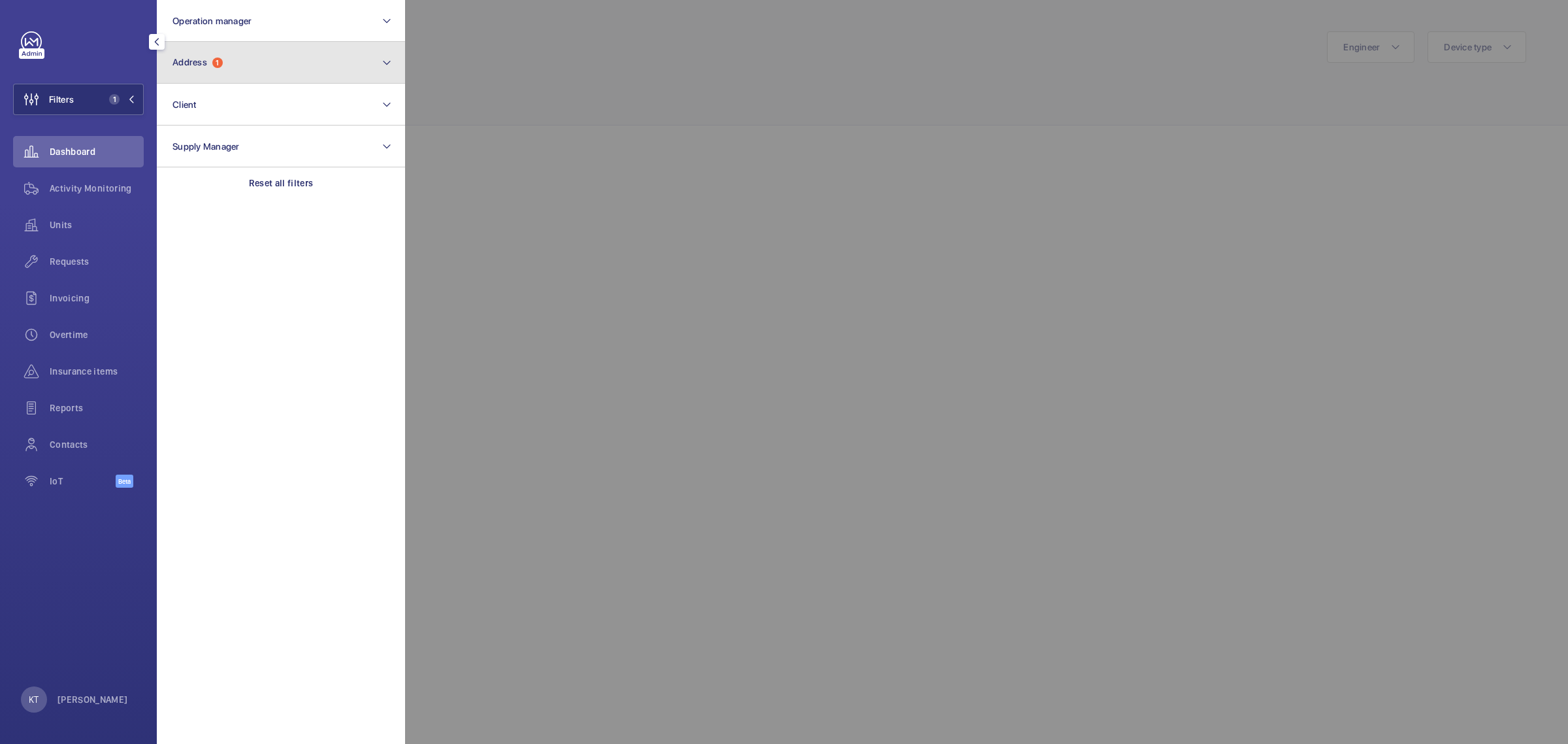
click at [278, 59] on button "Address 1" at bounding box center [281, 63] width 248 height 42
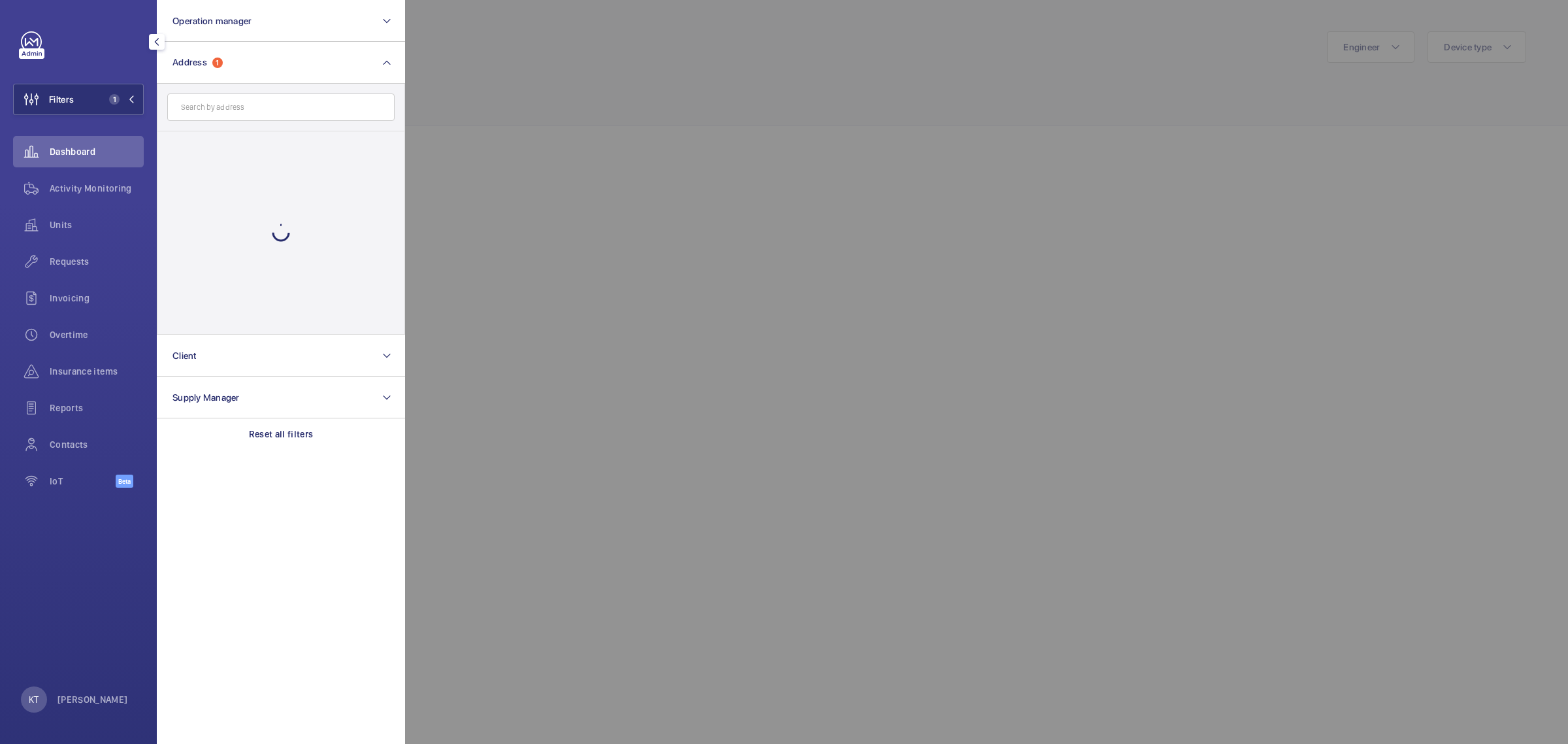
click at [301, 108] on input "text" at bounding box center [280, 107] width 228 height 27
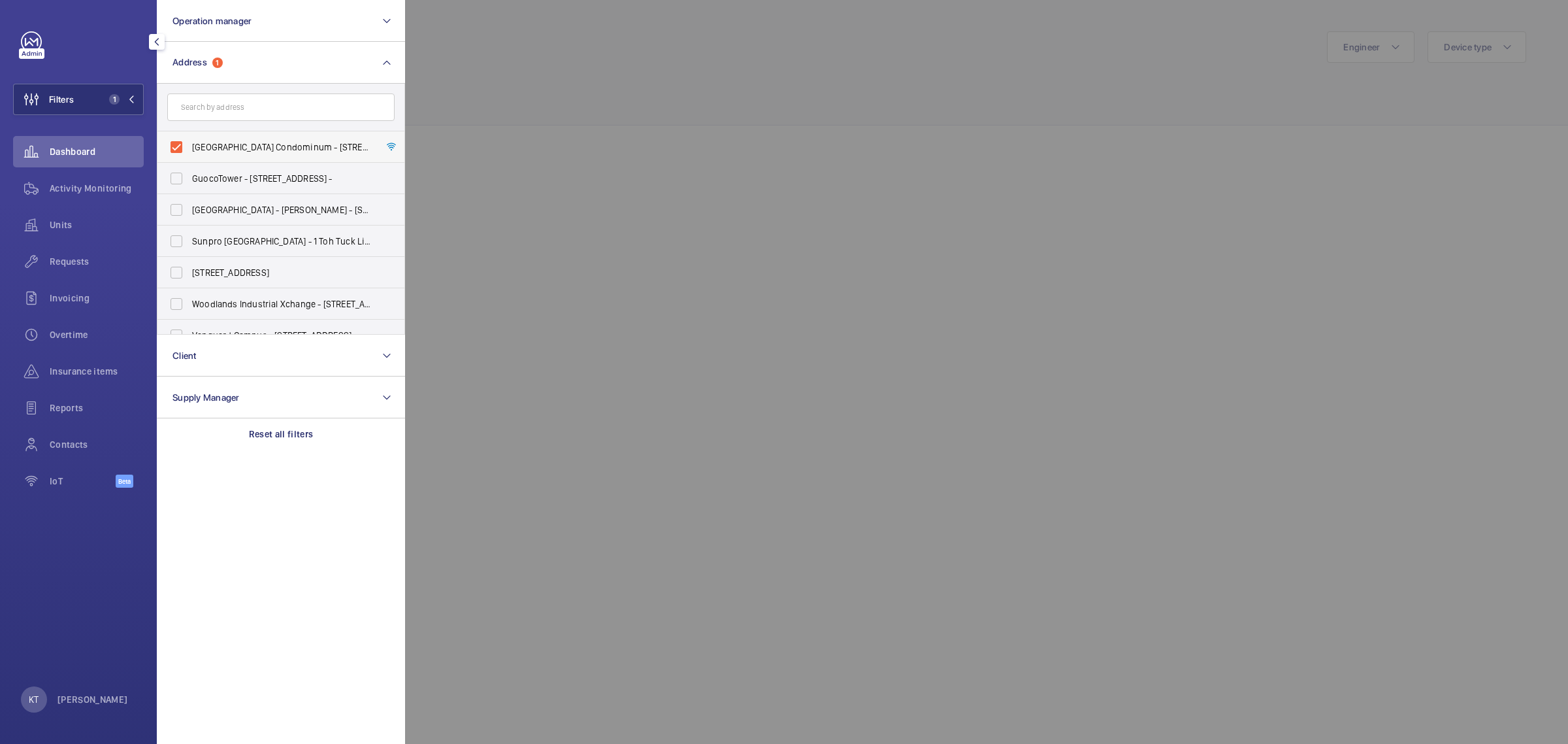
click at [193, 138] on label "Peach Garden Condominum - 6 Peach Garden, SINGAPORE 437606" at bounding box center [271, 147] width 228 height 31
click at [189, 138] on input "Peach Garden Condominum - 6 Peach Garden, SINGAPORE 437606" at bounding box center [176, 147] width 26 height 26
checkbox input "false"
click at [218, 112] on input "text" at bounding box center [280, 107] width 228 height 27
type input "cross"
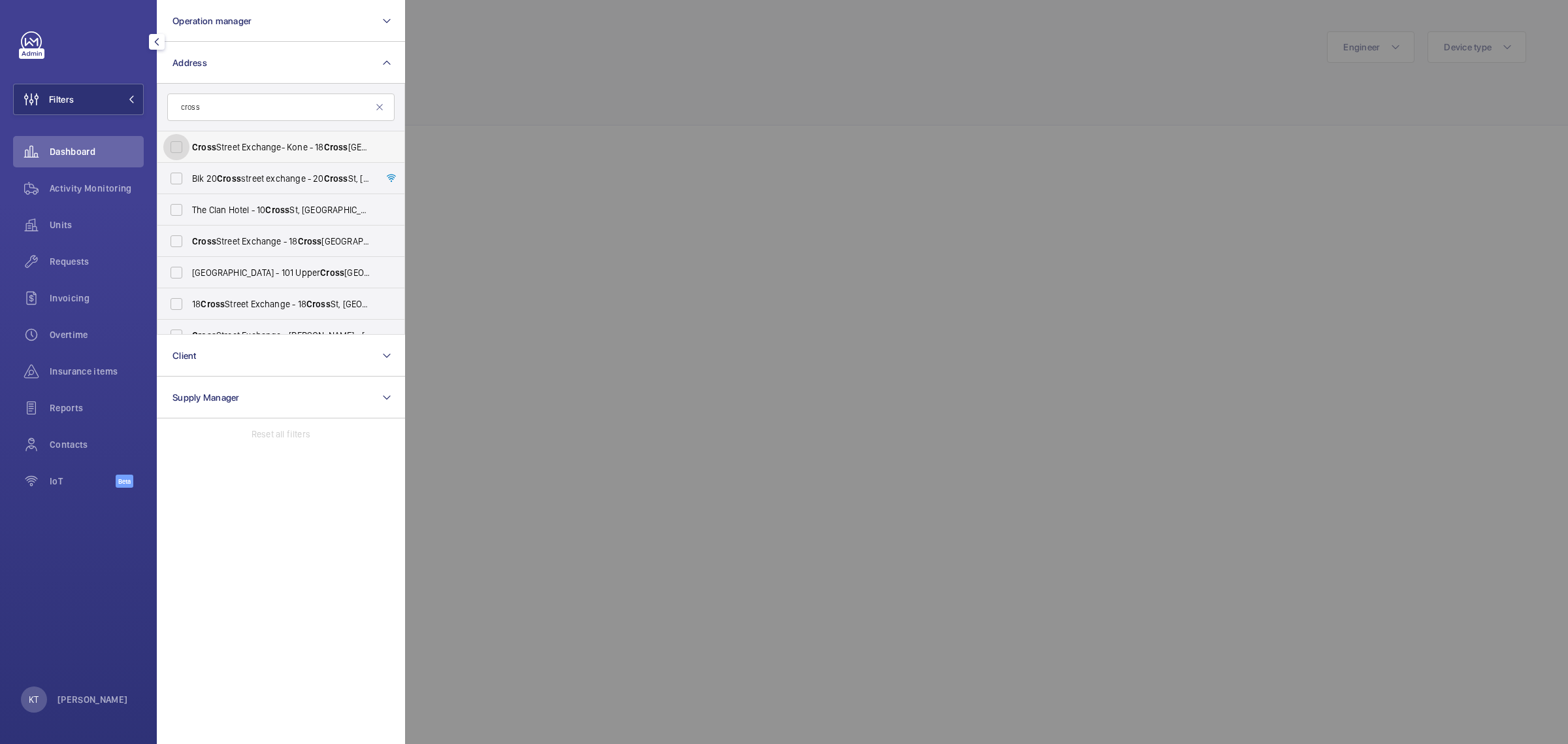
click at [178, 143] on input "Cross Street Exchange- Kone - 18 Cross St, SINGAPORE 048423" at bounding box center [176, 147] width 26 height 26
checkbox input "true"
click at [180, 180] on input "Blk 20 Cross street exchange - 20 Cross St, SINGAPORE -" at bounding box center [176, 179] width 26 height 26
checkbox input "true"
click at [180, 243] on input "Cross Street Exchange - 18 Cross St, SINGAPORE 048423" at bounding box center [176, 241] width 26 height 26
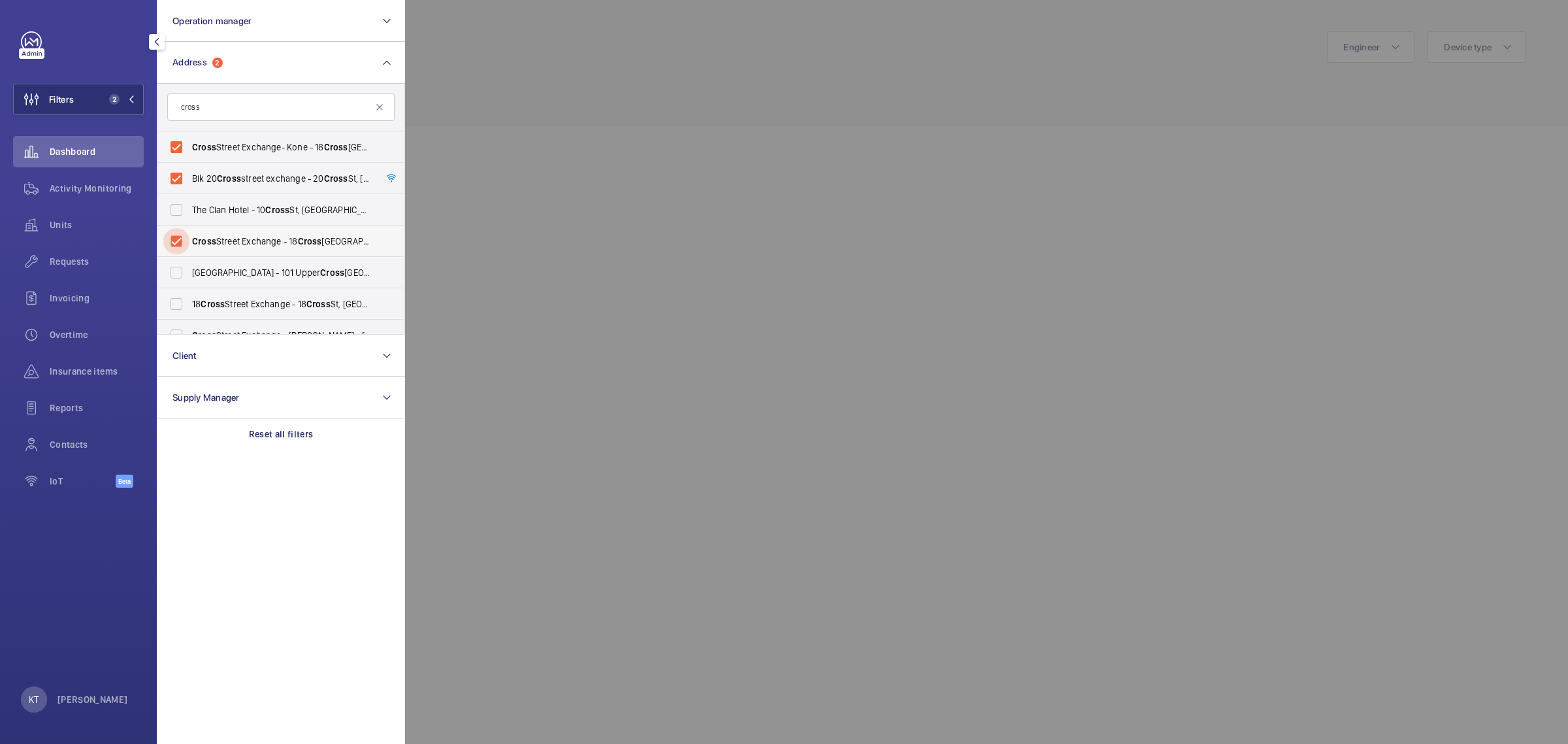
checkbox input "true"
click at [178, 282] on input "18 Cross Street Exchange - 18 Cross St, SINGAPORE -" at bounding box center [176, 287] width 26 height 26
checkbox input "true"
click at [588, 228] on div at bounding box center [1189, 372] width 1568 height 744
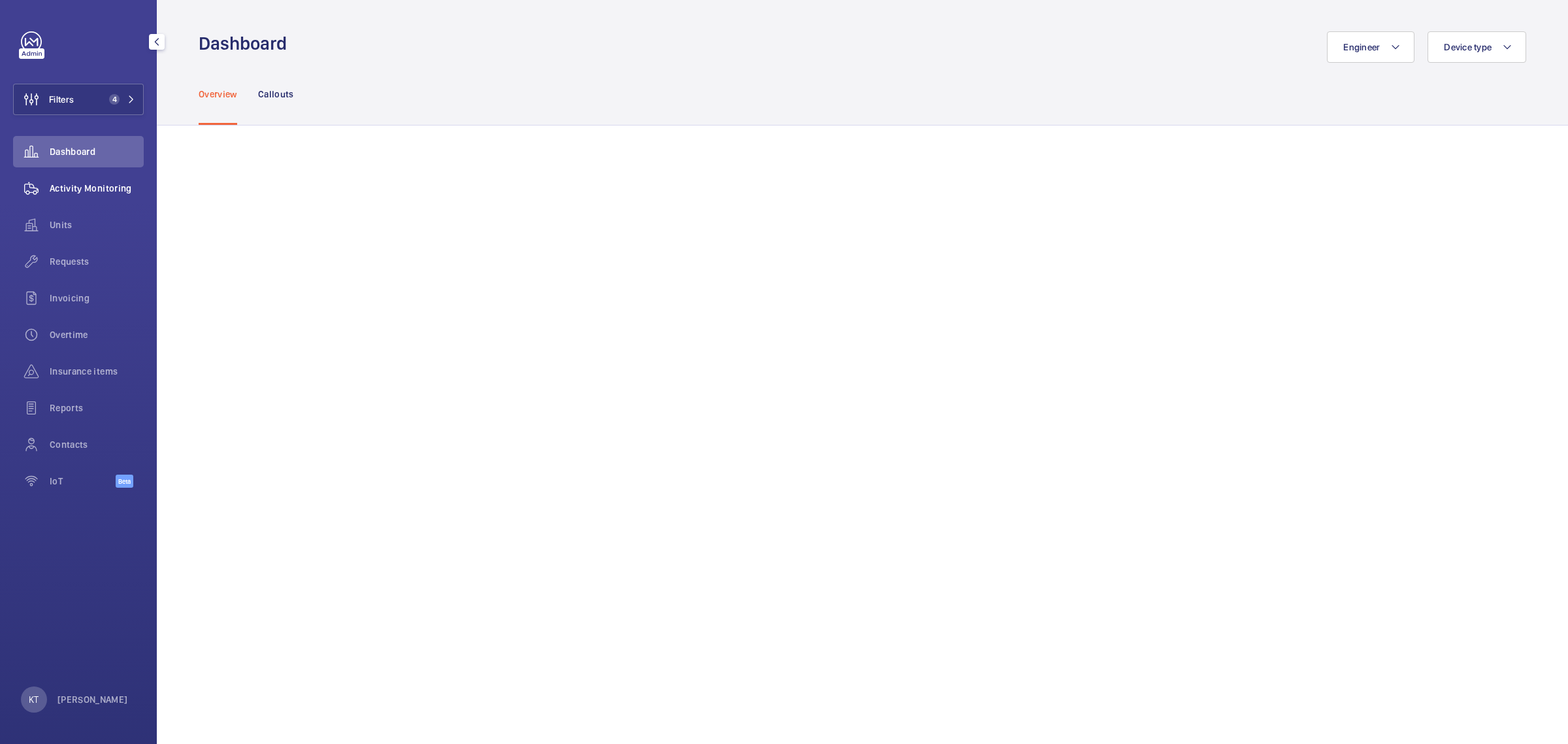
click at [103, 189] on span "Activity Monitoring" at bounding box center [97, 188] width 94 height 13
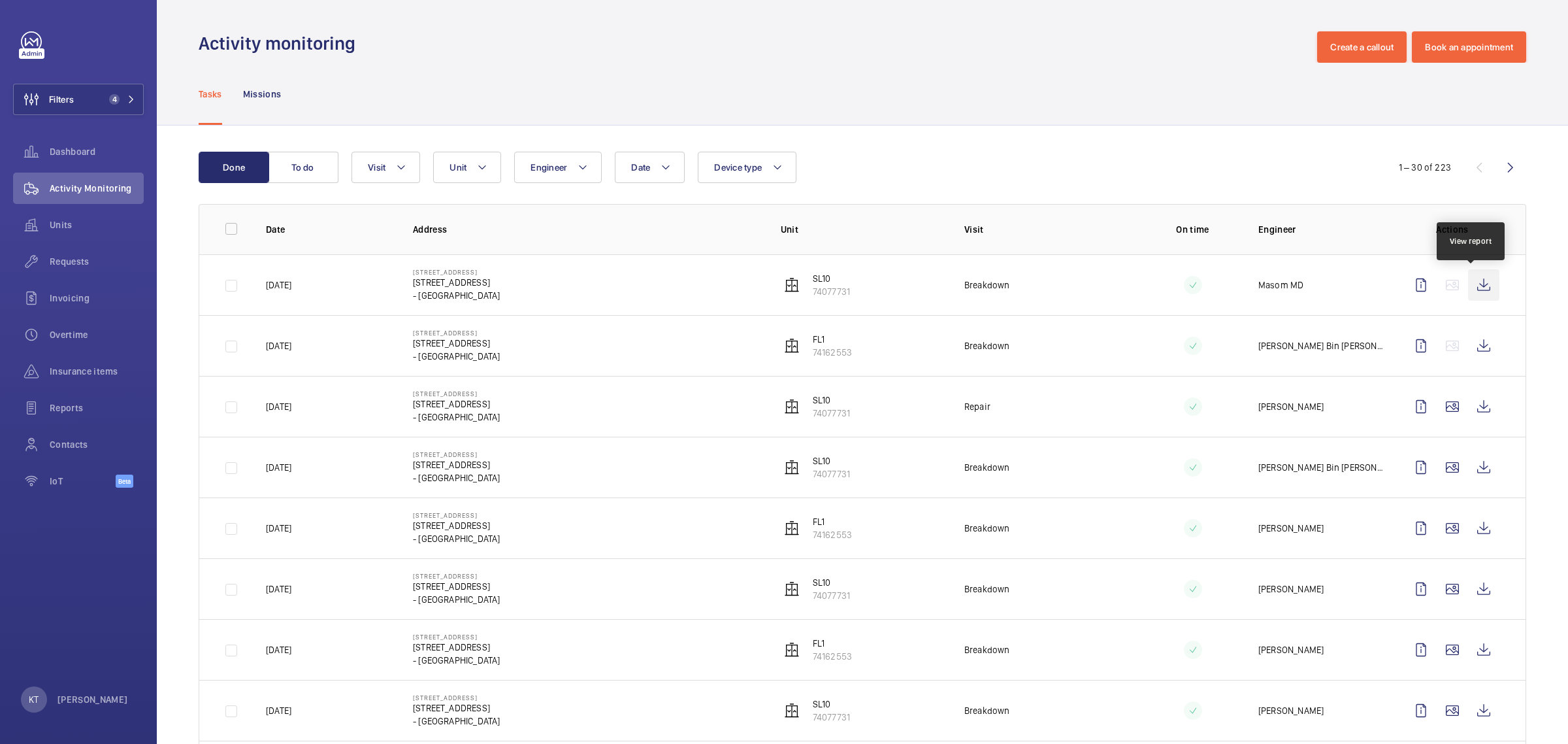
click at [1468, 290] on wm-front-icon-button at bounding box center [1484, 285] width 31 height 31
click at [1469, 410] on wm-front-icon-button at bounding box center [1484, 406] width 31 height 31
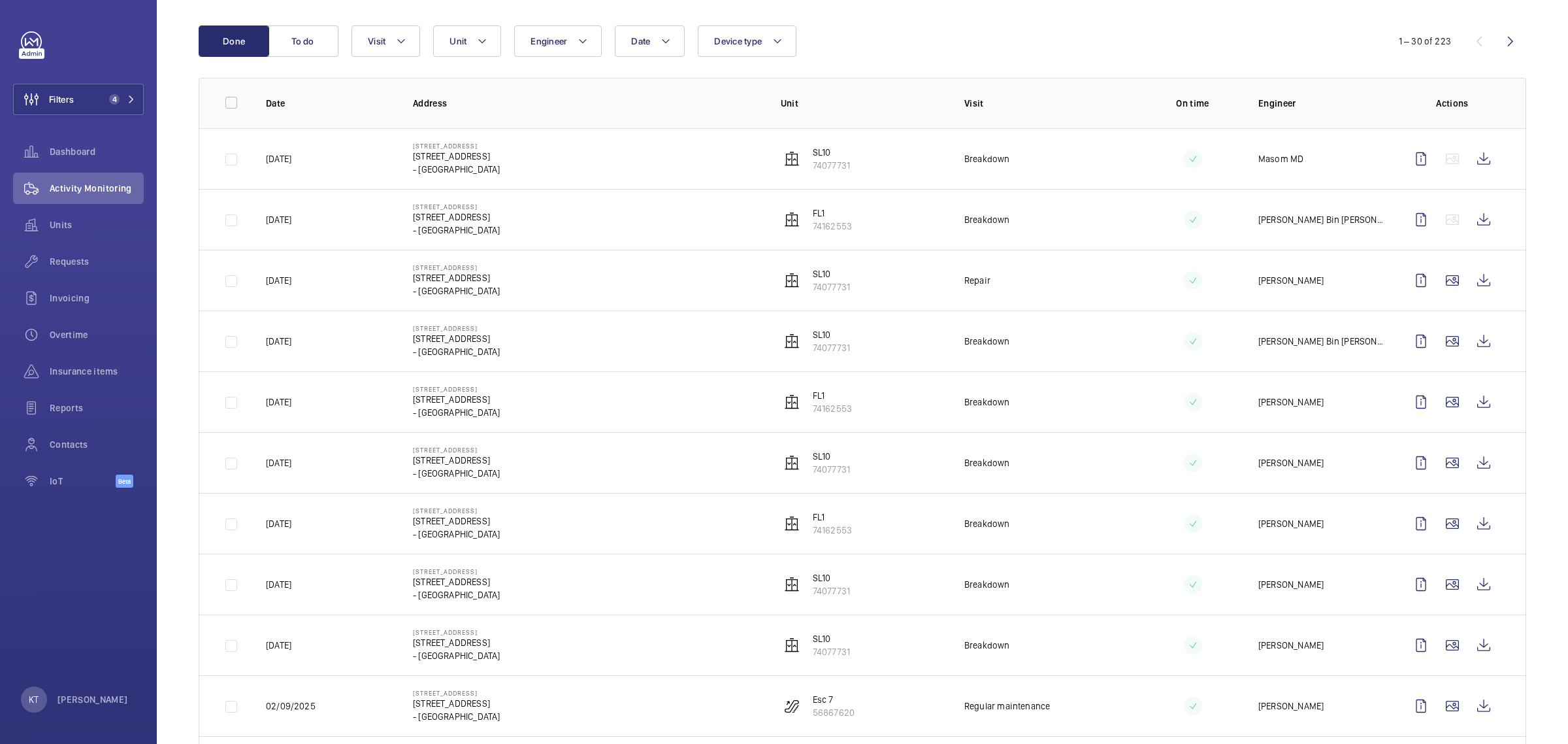
scroll to position [164, 0]
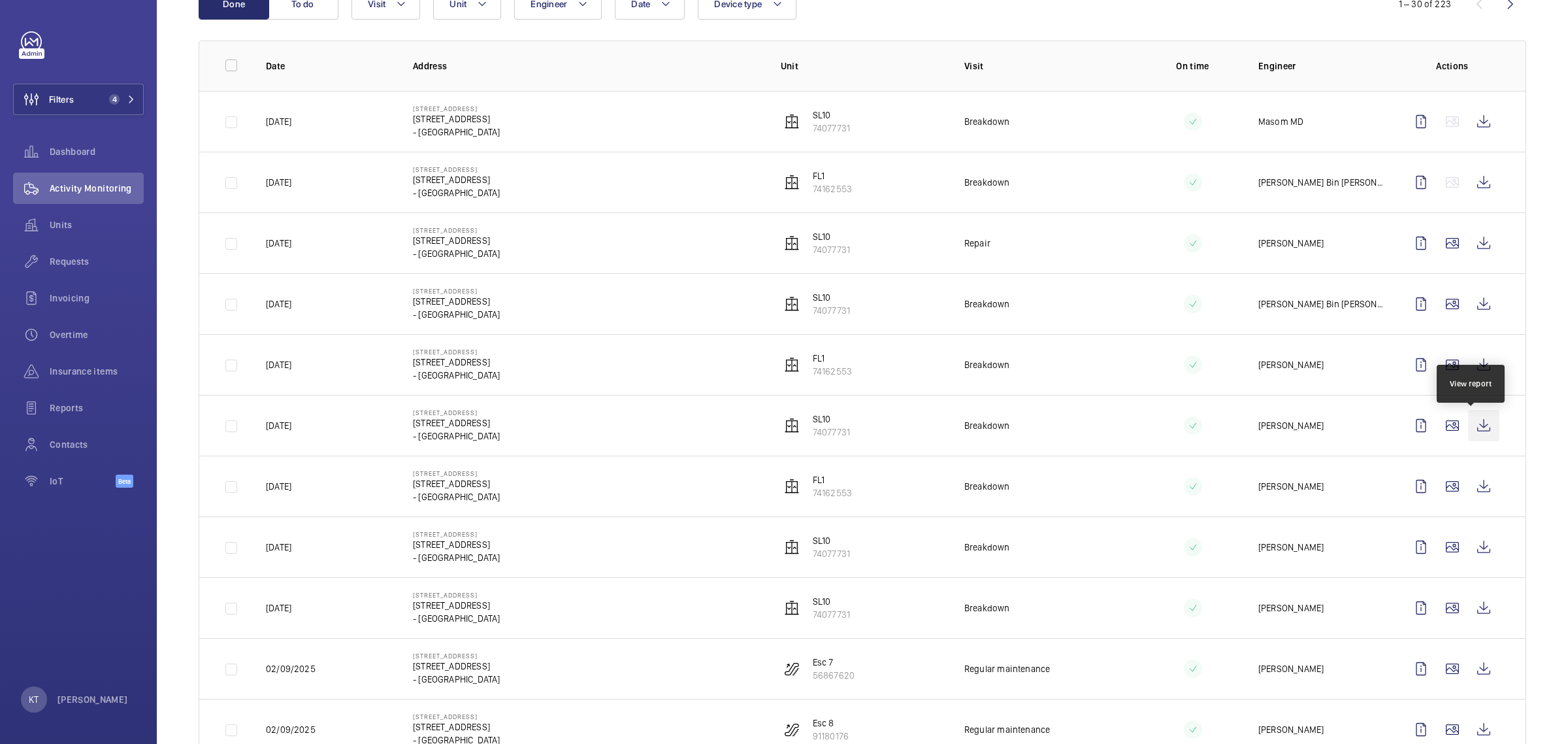
click at [1482, 430] on wm-front-icon-button at bounding box center [1484, 426] width 31 height 31
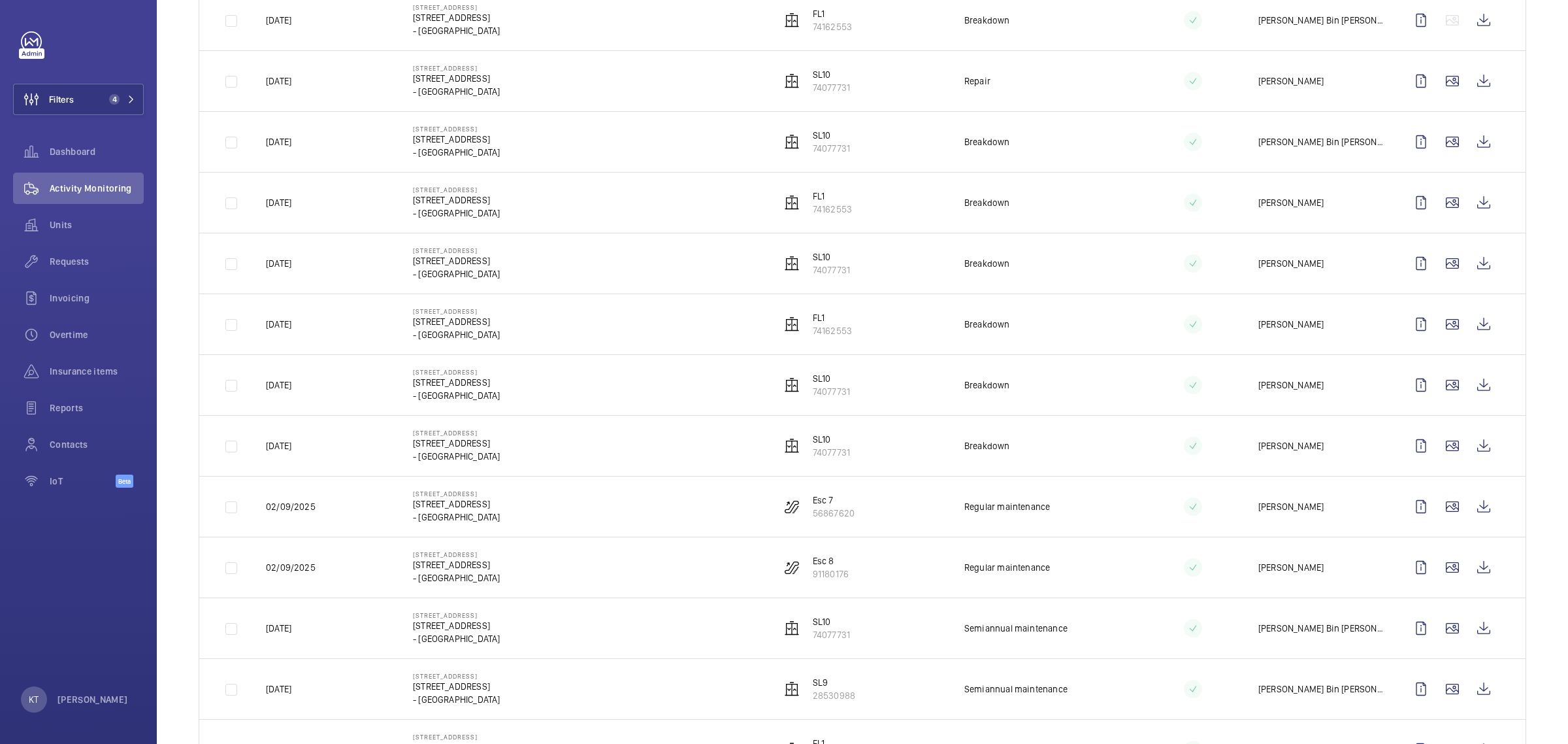
scroll to position [327, 0]
click at [1472, 451] on wm-front-icon-button at bounding box center [1484, 444] width 31 height 31
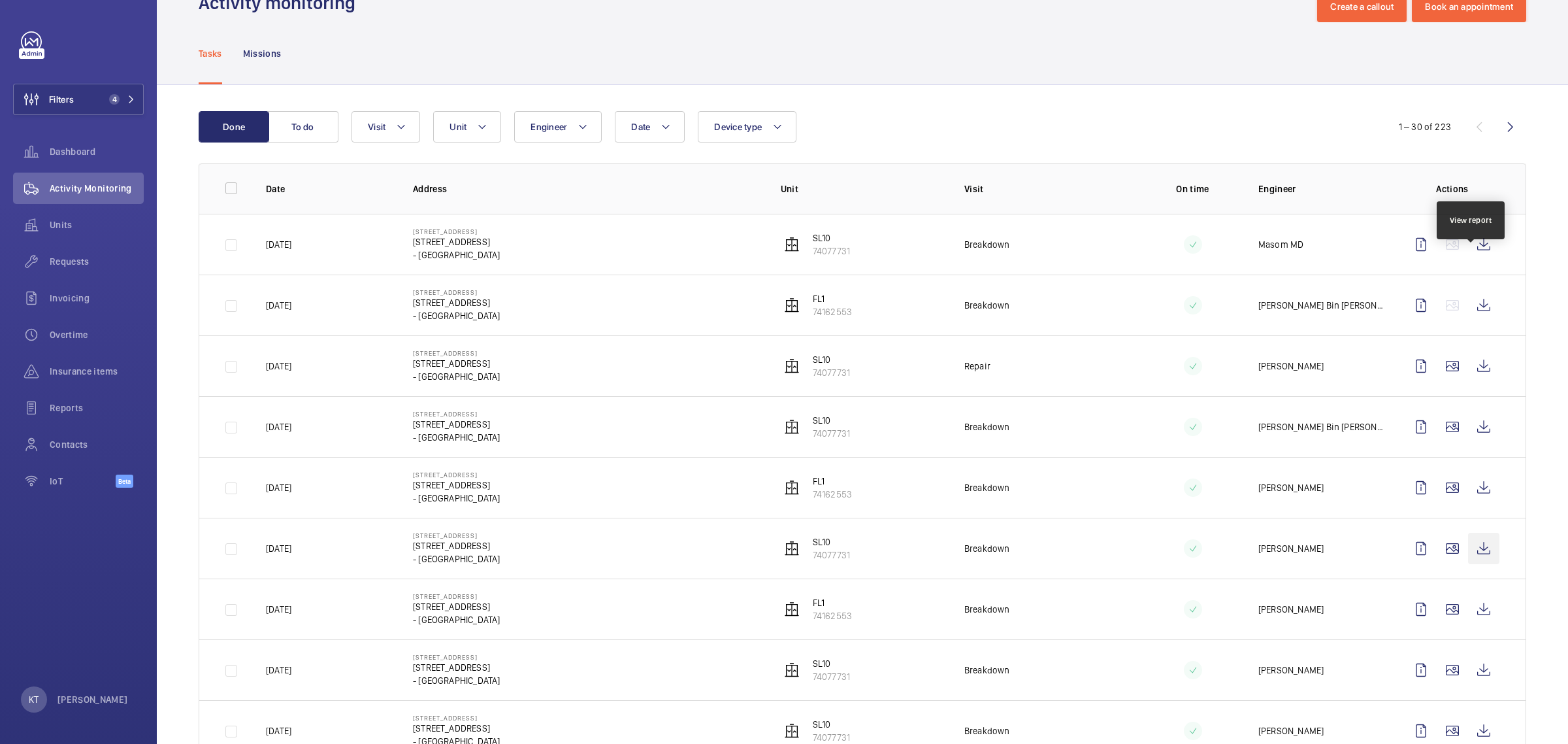
scroll to position [0, 0]
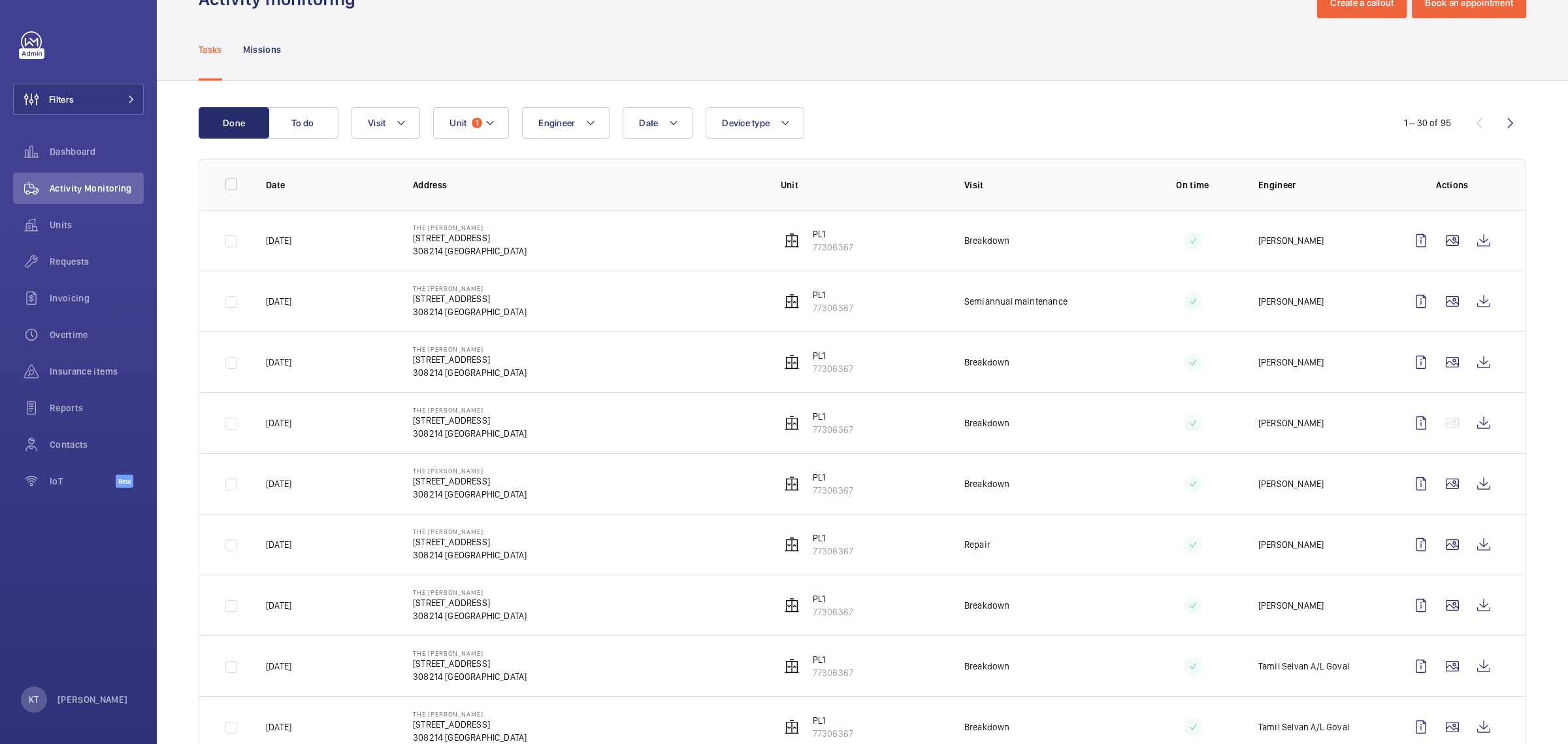
scroll to position [81, 0]
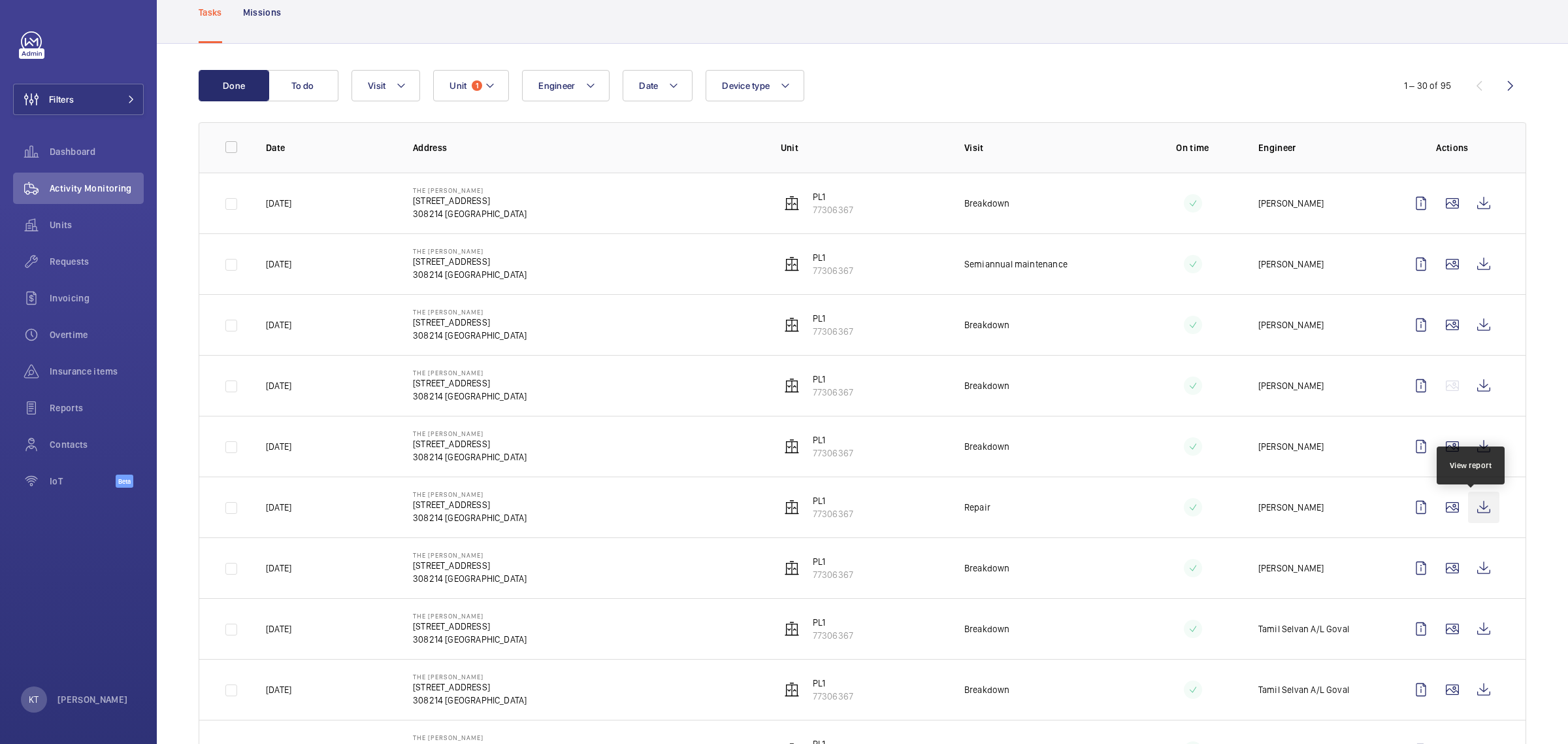
click at [1475, 518] on wm-front-icon-button at bounding box center [1484, 507] width 31 height 31
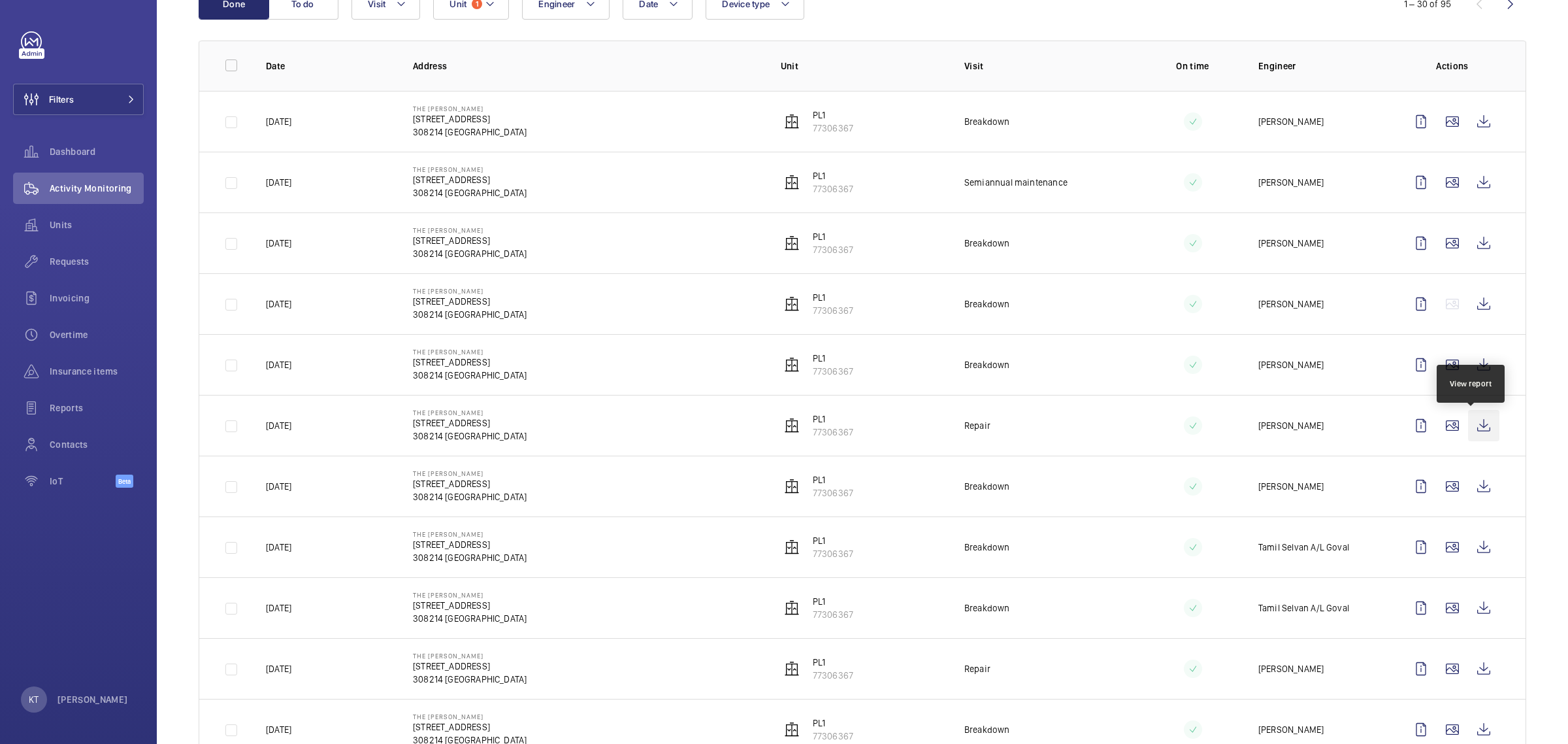
click at [1477, 429] on wm-front-icon-button at bounding box center [1484, 426] width 31 height 31
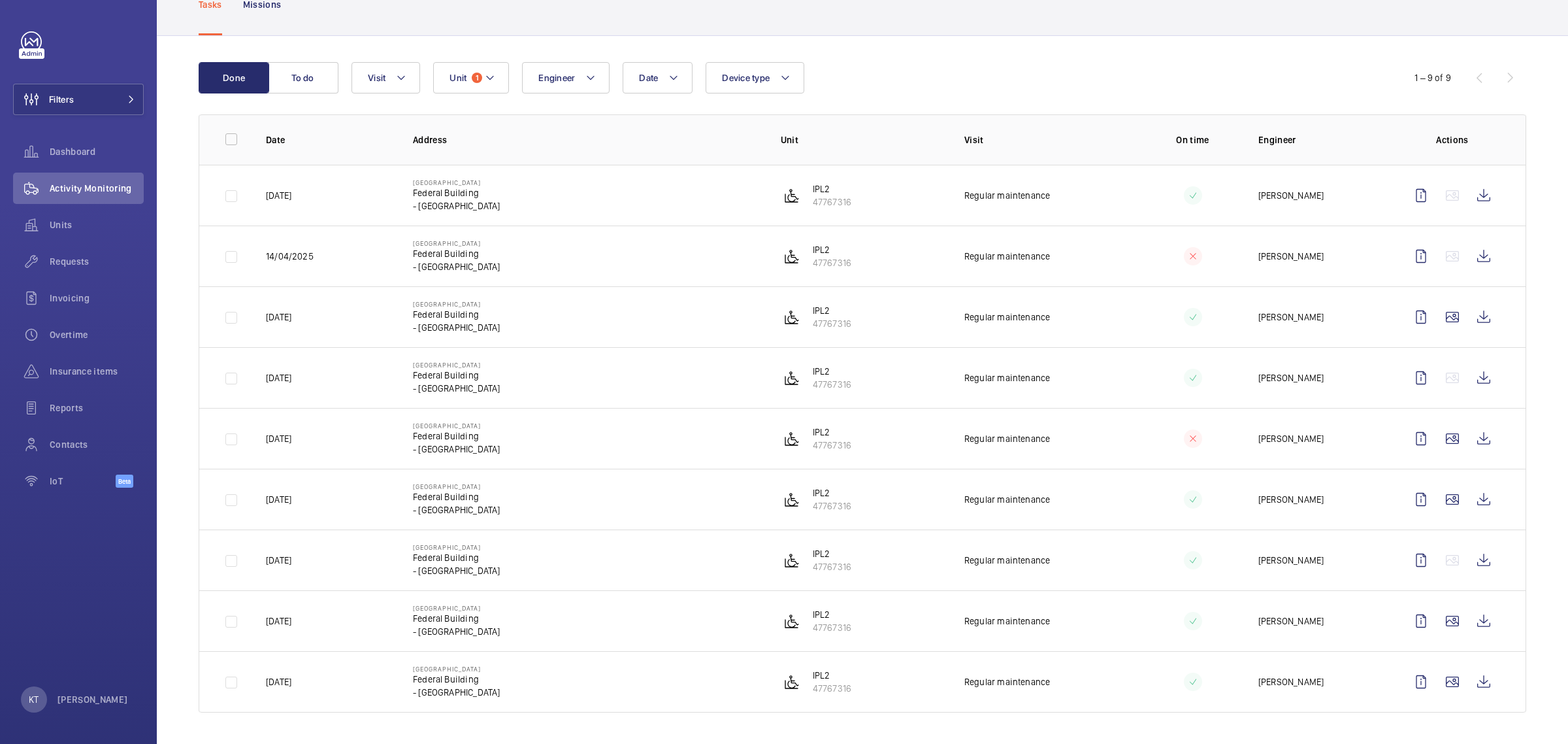
scroll to position [94, 0]
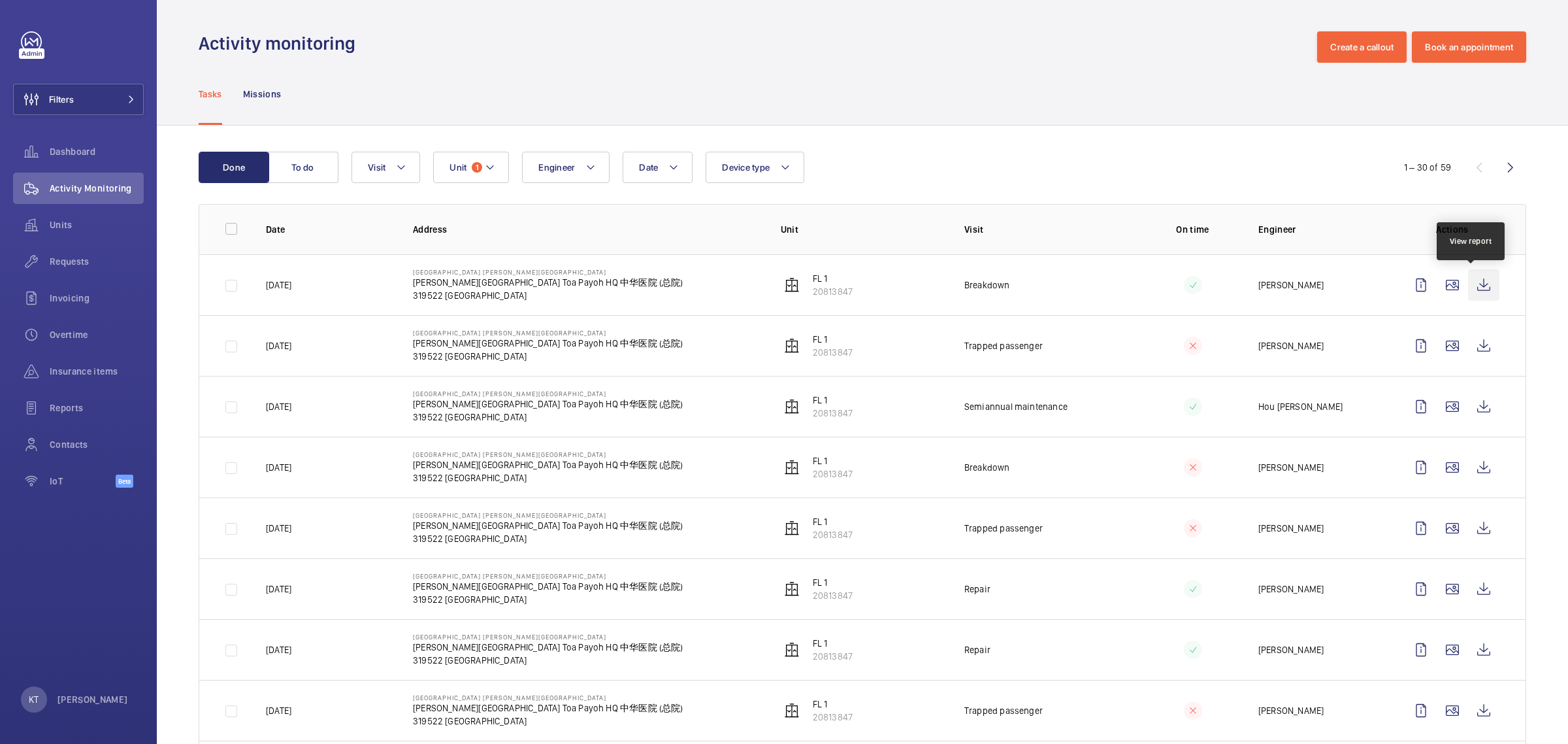
click at [1475, 291] on wm-front-icon-button at bounding box center [1484, 285] width 31 height 31
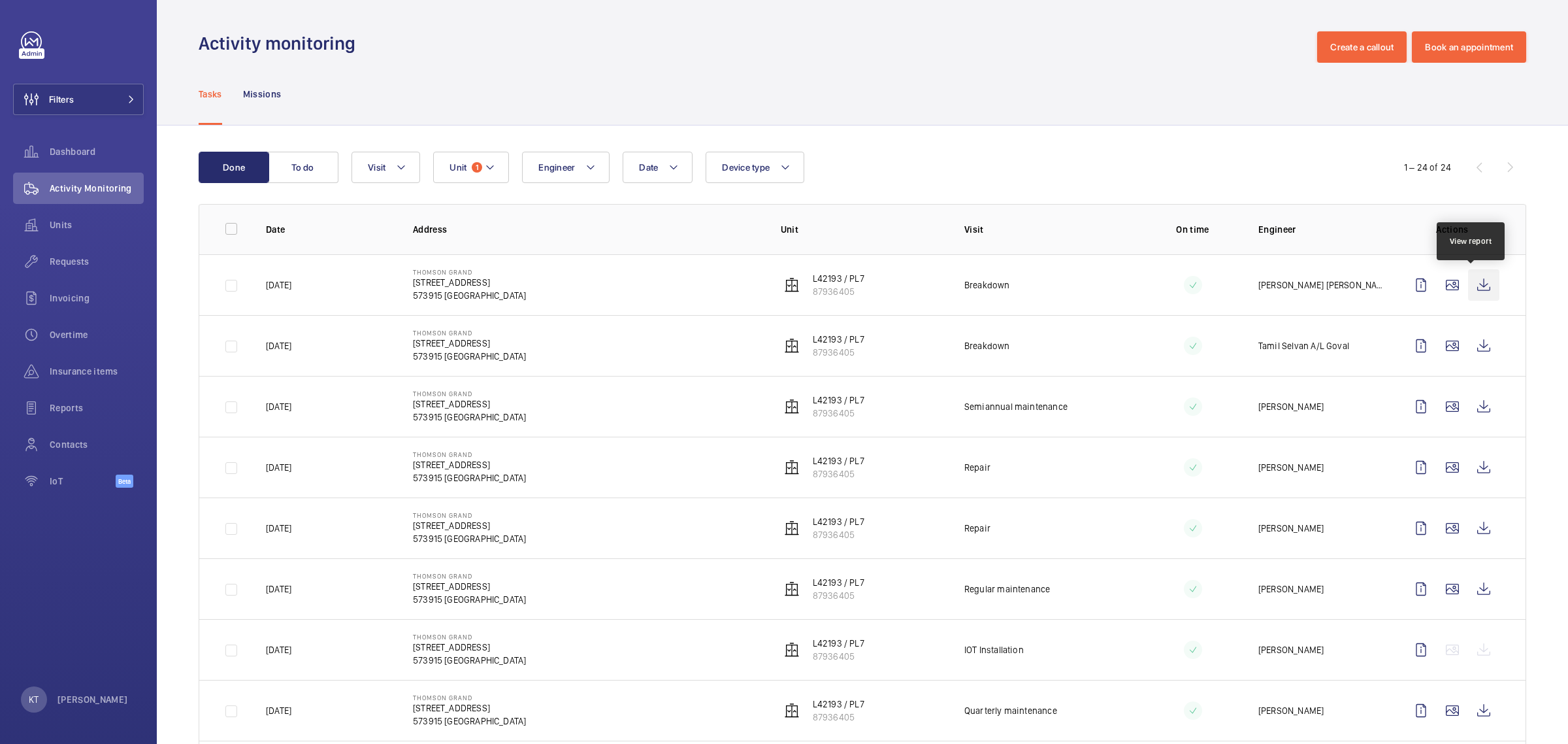
click at [782, 285] on wm-front-icon-button at bounding box center [1484, 285] width 31 height 31
click at [782, 342] on wm-front-icon-button at bounding box center [1484, 346] width 31 height 31
